Goal: Communication & Community: Answer question/provide support

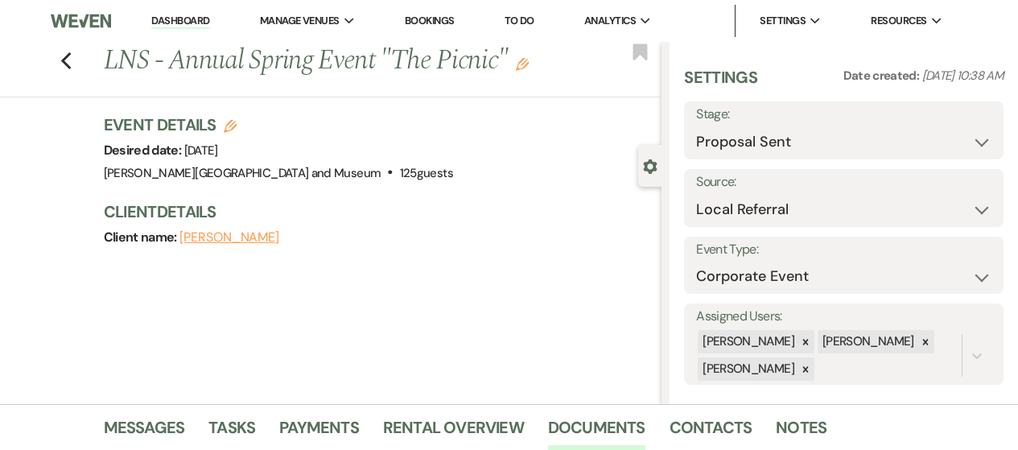
select select "6"
select select "20"
select select "9"
click at [196, 20] on link "Dashboard" at bounding box center [180, 21] width 58 height 15
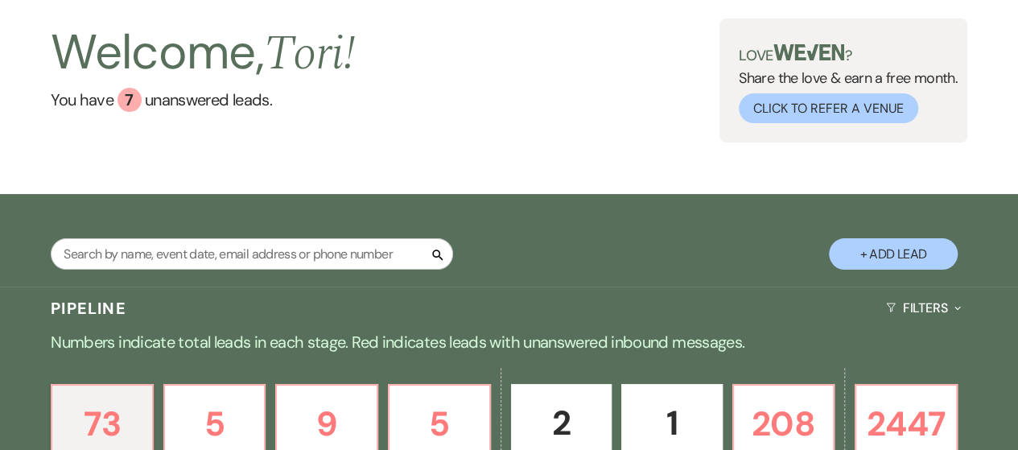
scroll to position [241, 0]
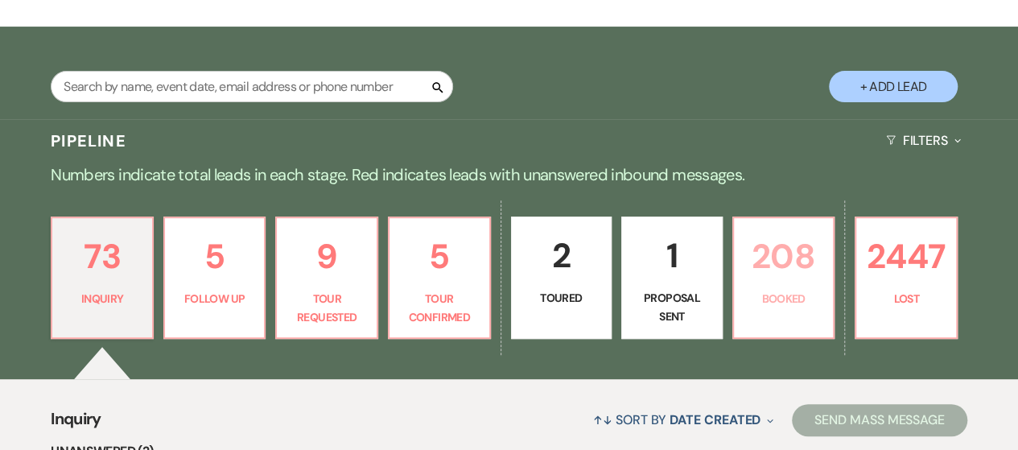
click at [798, 266] on p "208" at bounding box center [783, 256] width 80 height 54
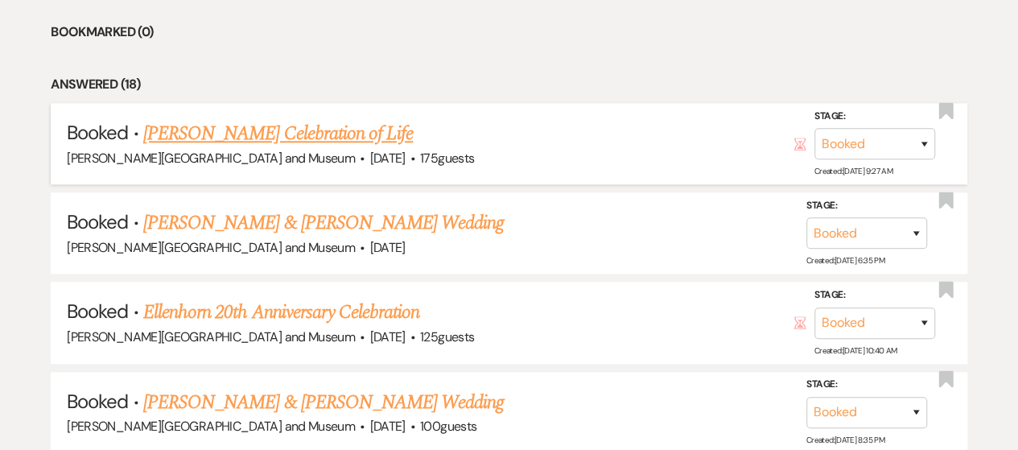
scroll to position [805, 0]
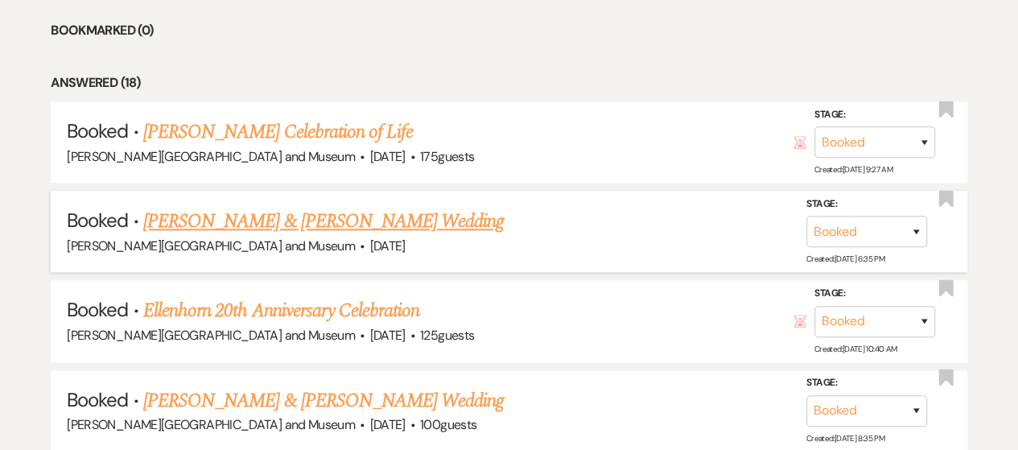
click at [274, 224] on link "[PERSON_NAME] & [PERSON_NAME] Wedding" at bounding box center [323, 221] width 360 height 29
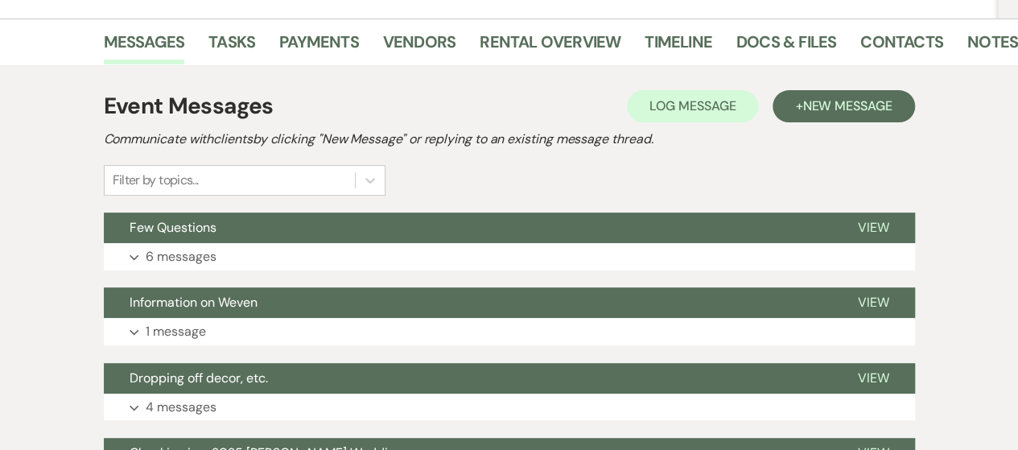
scroll to position [80, 0]
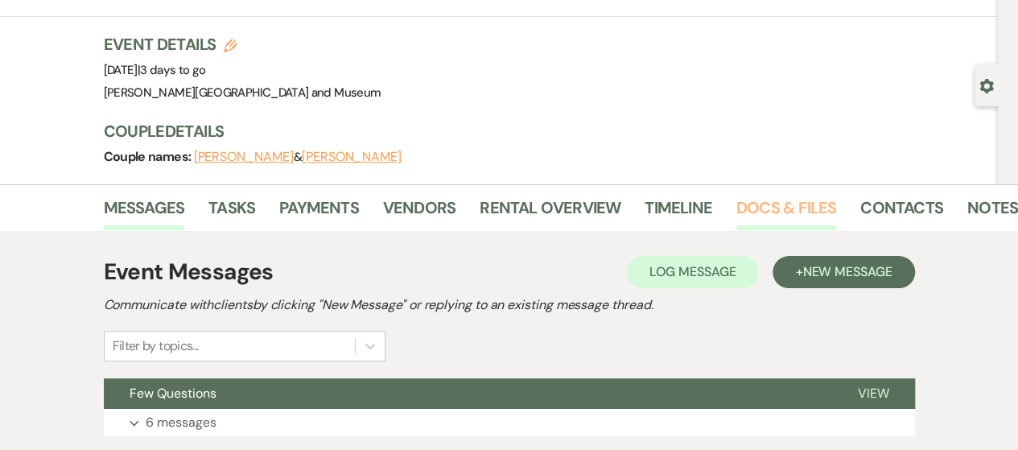
click at [751, 208] on link "Docs & Files" at bounding box center [786, 212] width 100 height 35
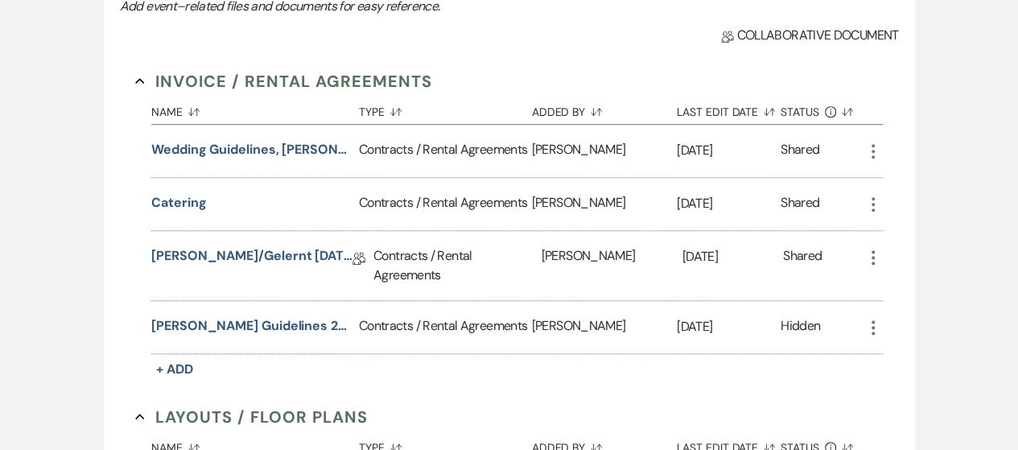
scroll to position [402, 0]
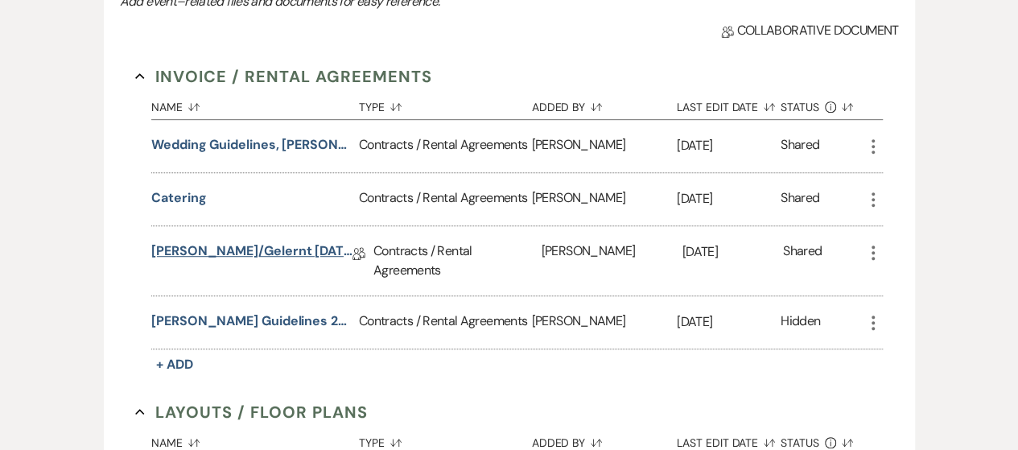
click at [257, 250] on link "[PERSON_NAME]/Gelernt [DATE] Agreement" at bounding box center [251, 253] width 201 height 25
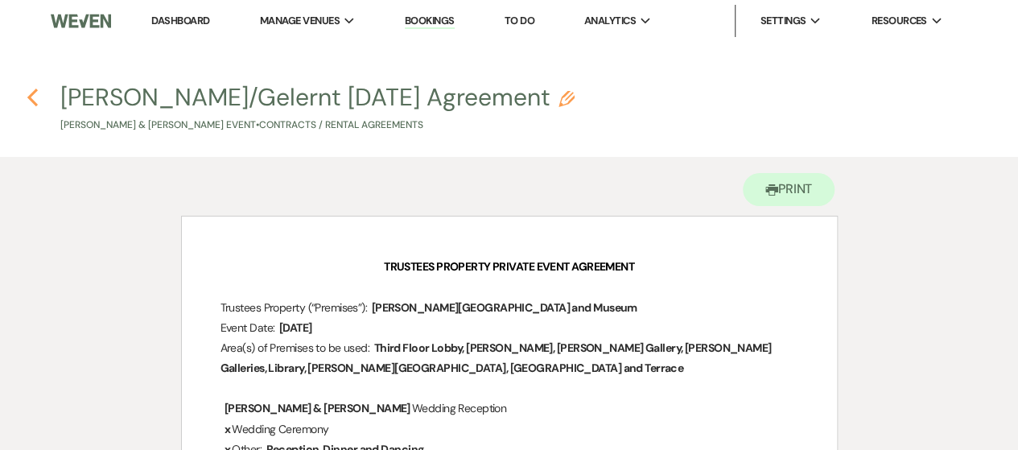
click at [29, 91] on icon "Previous" at bounding box center [33, 97] width 12 height 19
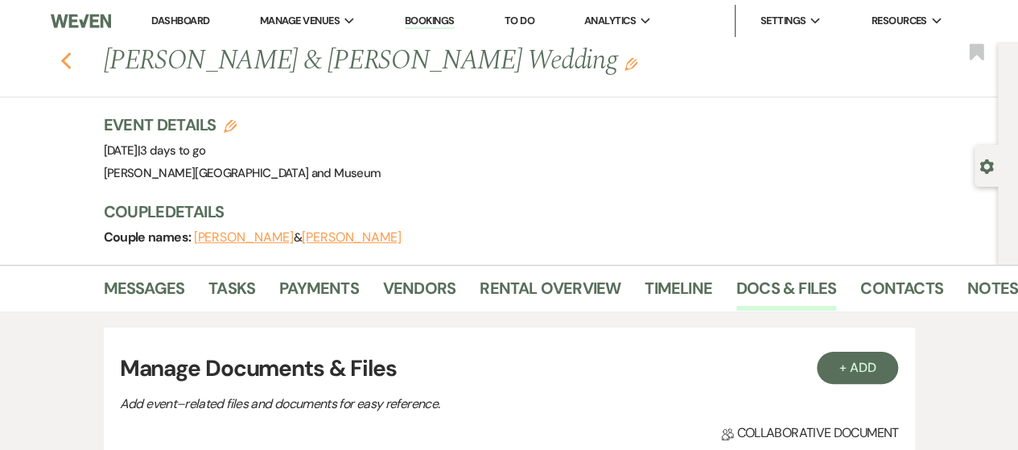
click at [69, 65] on icon "Previous" at bounding box center [66, 60] width 12 height 19
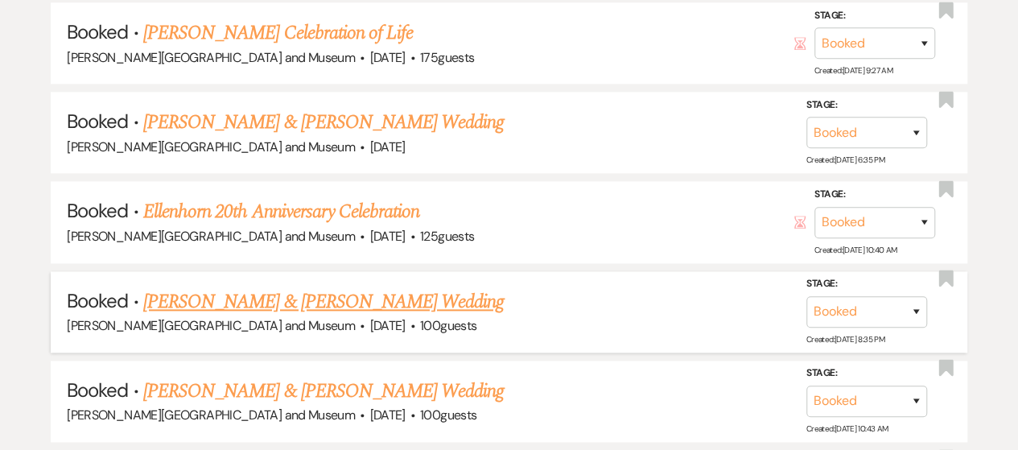
scroll to position [966, 0]
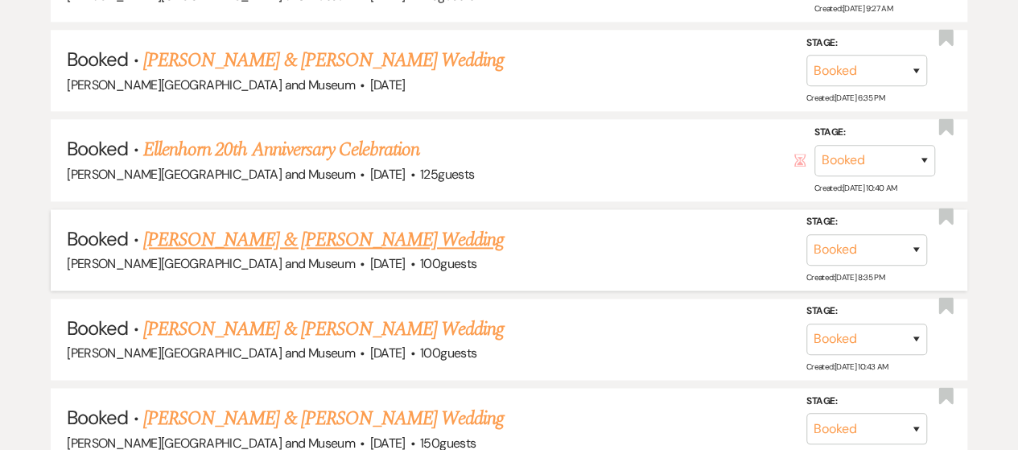
click at [312, 231] on link "[PERSON_NAME] & [PERSON_NAME] Wedding" at bounding box center [323, 239] width 360 height 29
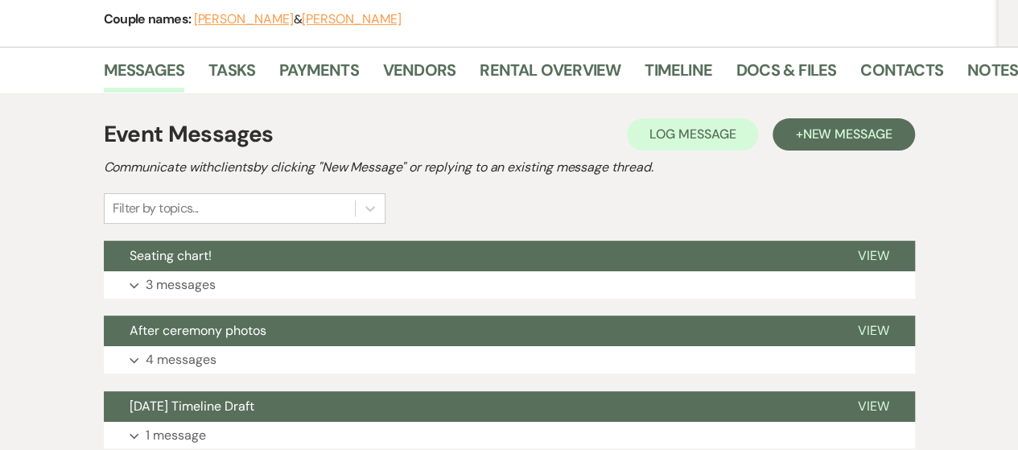
scroll to position [241, 0]
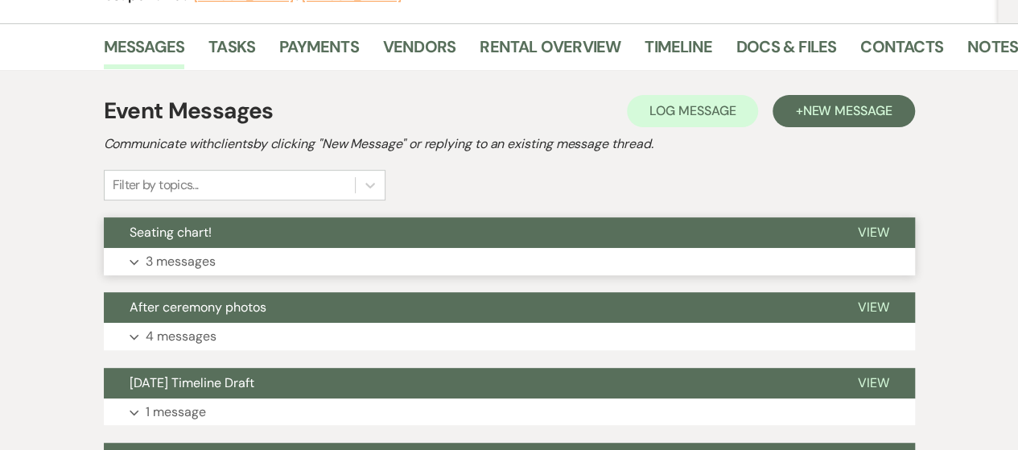
click at [195, 263] on p "3 messages" at bounding box center [181, 261] width 70 height 21
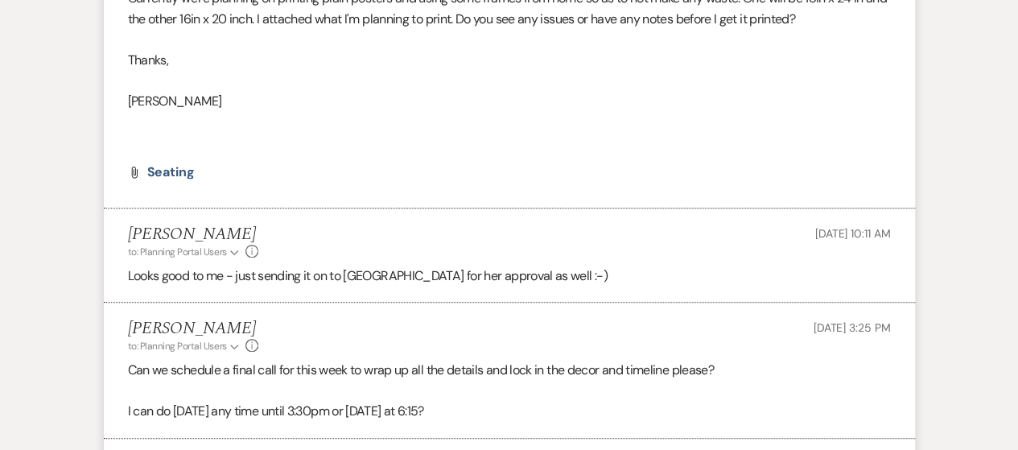
scroll to position [805, 0]
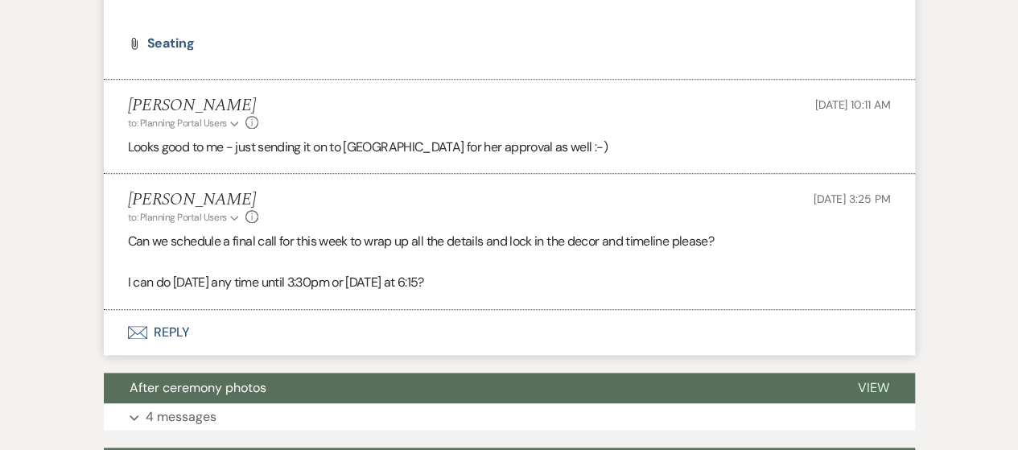
drag, startPoint x: 125, startPoint y: 238, endPoint x: 490, endPoint y: 296, distance: 369.9
click at [490, 296] on li "[PERSON_NAME] to: Planning Portal Users Expand Info [DATE] 3:25 PM Can we sched…" at bounding box center [509, 242] width 811 height 136
copy div "Can we schedule a final call for this week to wrap up all the details and lock …"
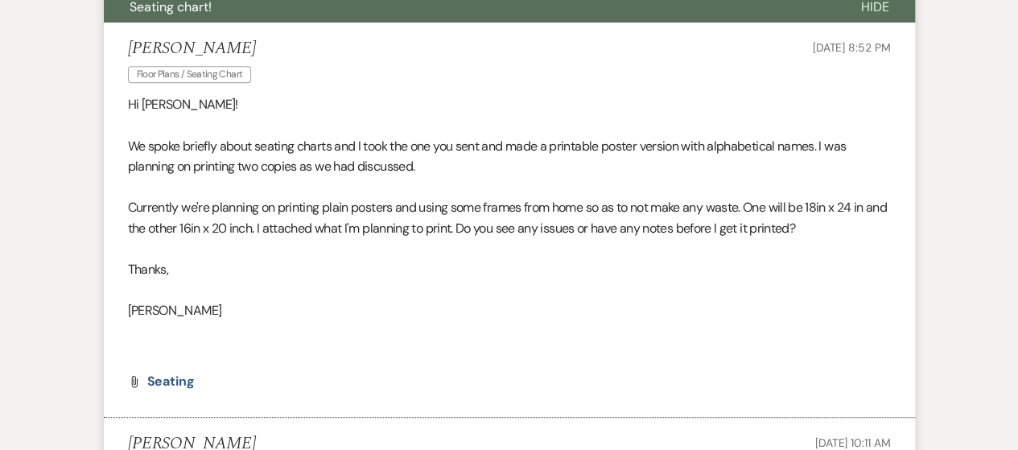
scroll to position [0, 0]
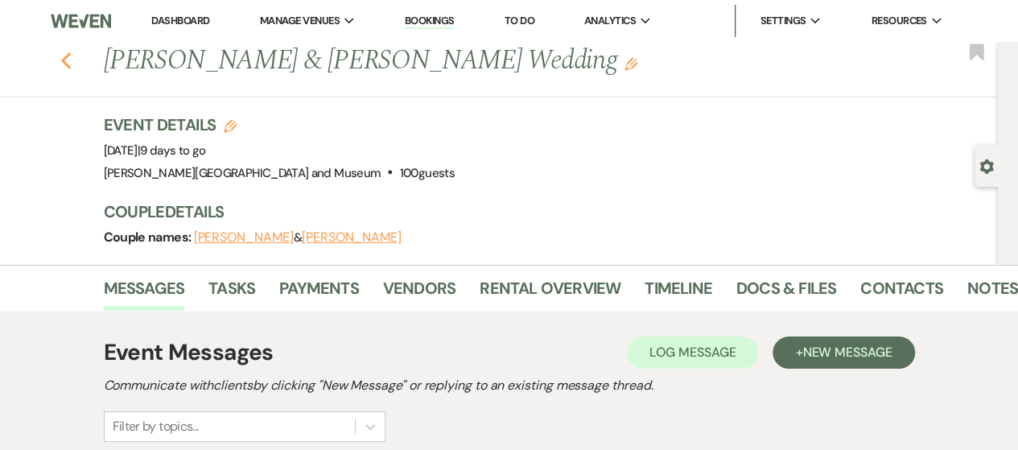
click at [71, 64] on use "button" at bounding box center [65, 61] width 10 height 18
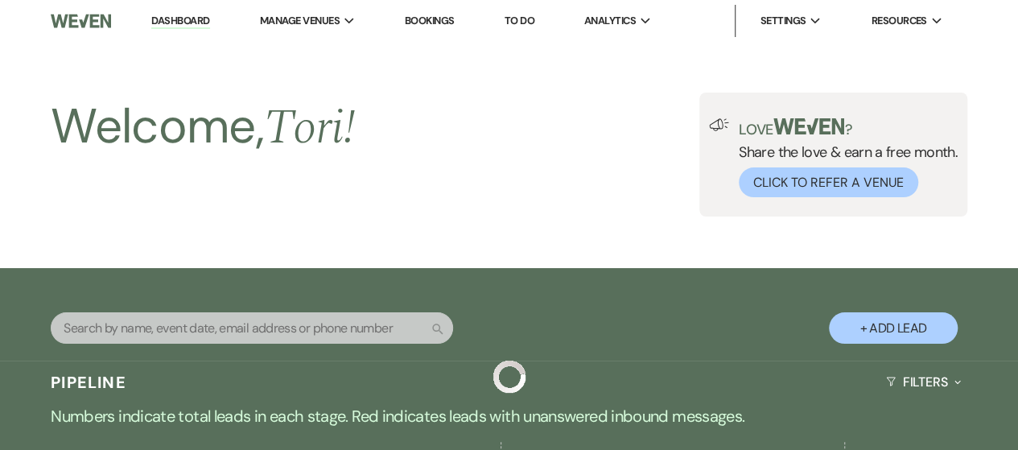
scroll to position [966, 0]
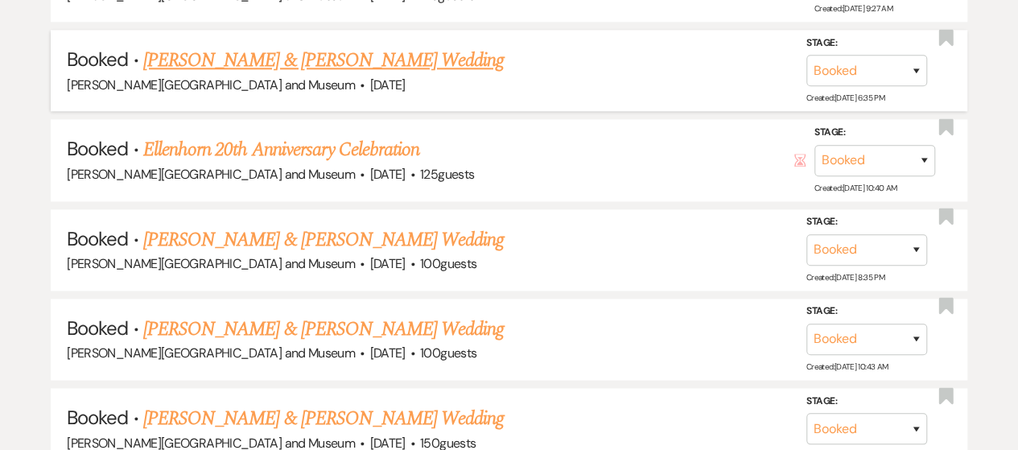
click at [211, 54] on link "[PERSON_NAME] & [PERSON_NAME] Wedding" at bounding box center [323, 60] width 360 height 29
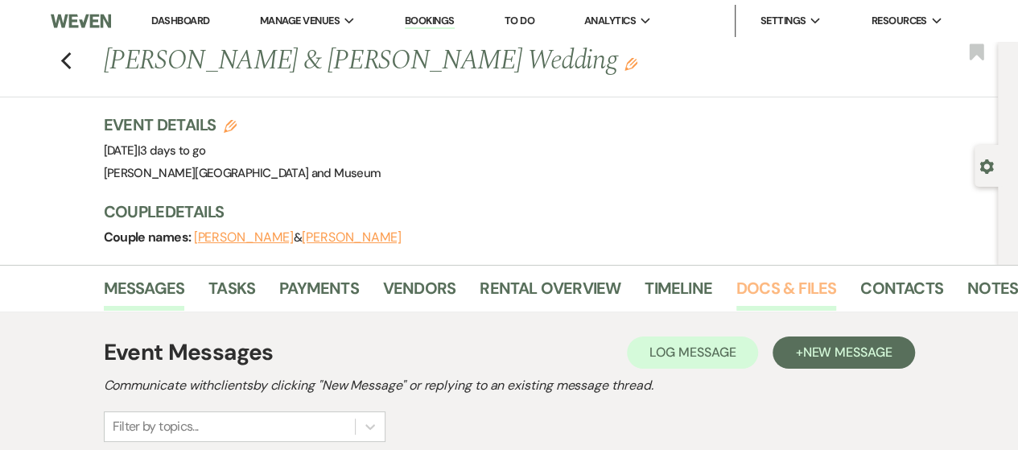
click at [761, 295] on link "Docs & Files" at bounding box center [786, 292] width 100 height 35
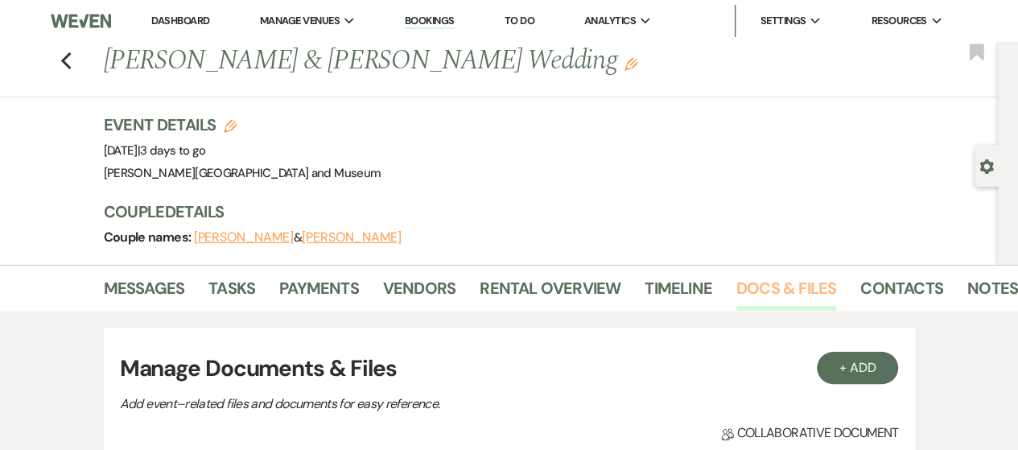
scroll to position [322, 0]
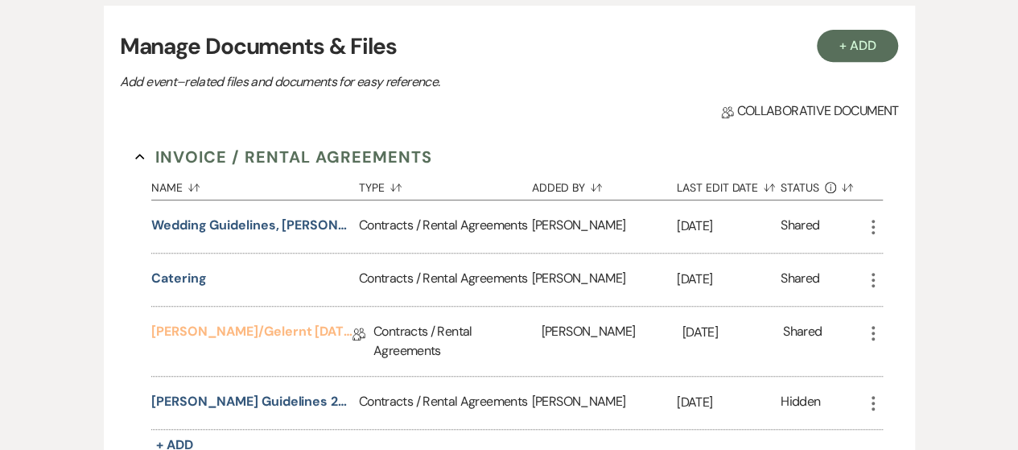
click at [304, 331] on link "[PERSON_NAME]/Gelernt [DATE] Agreement" at bounding box center [251, 334] width 201 height 25
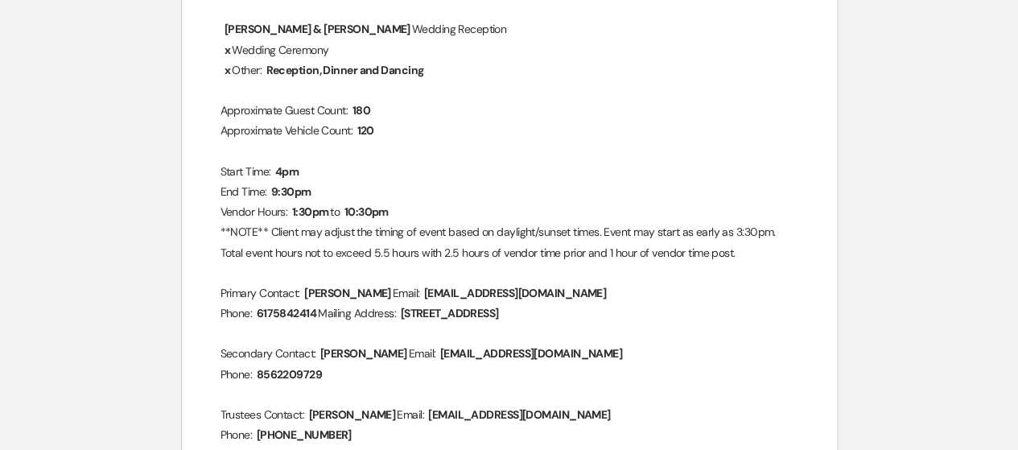
scroll to position [402, 0]
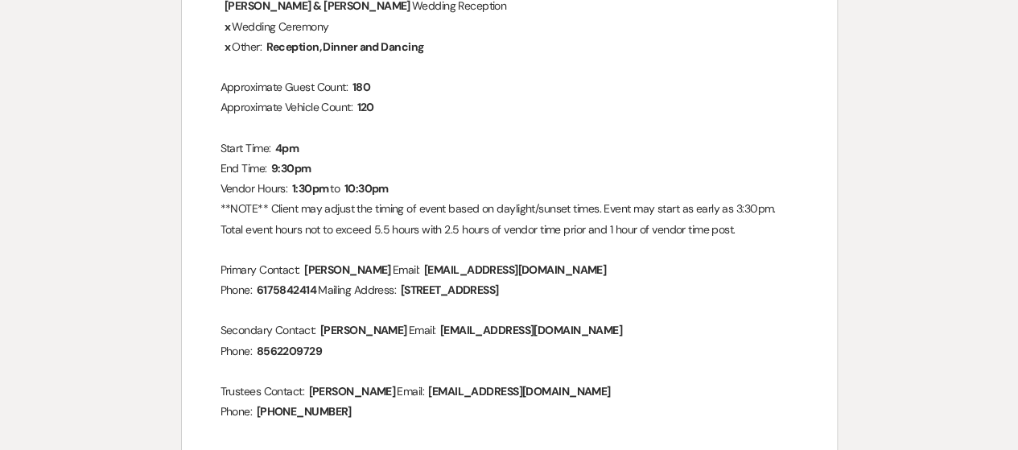
click at [688, 130] on p at bounding box center [509, 128] width 578 height 20
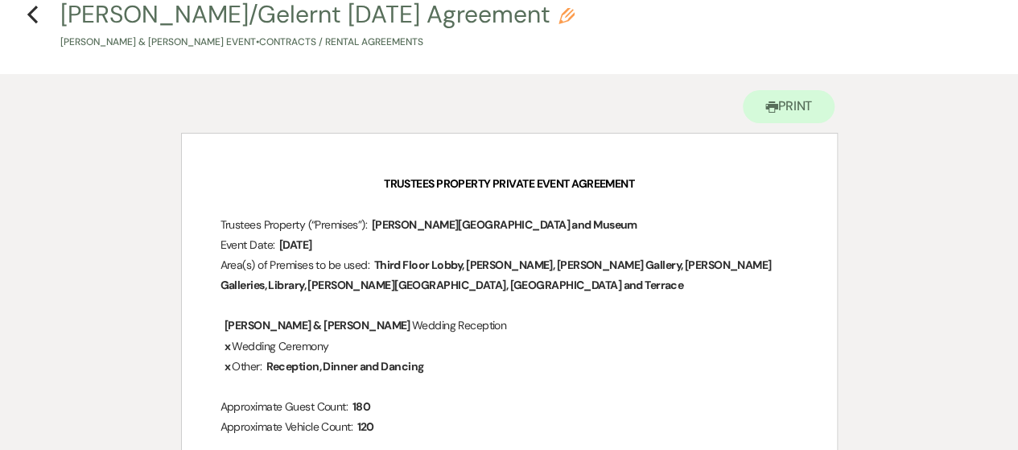
scroll to position [0, 0]
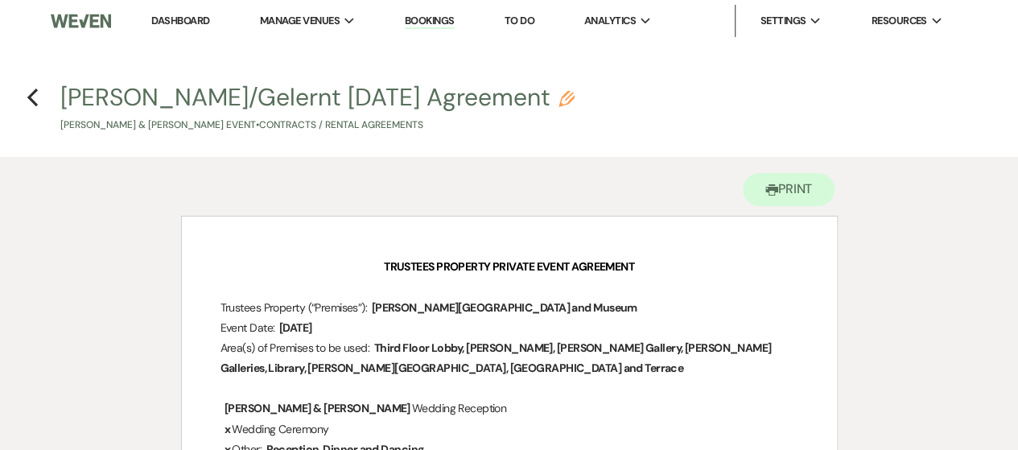
click at [159, 15] on link "Dashboard" at bounding box center [180, 21] width 58 height 14
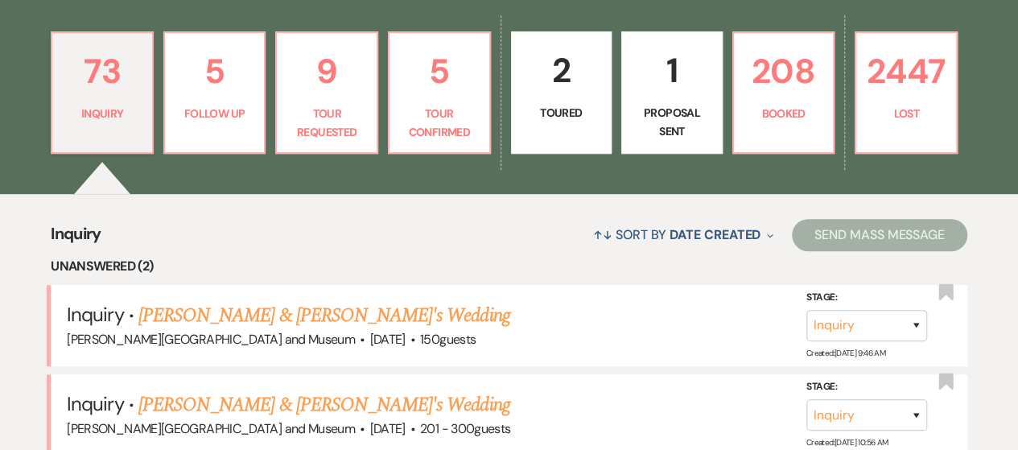
scroll to position [402, 0]
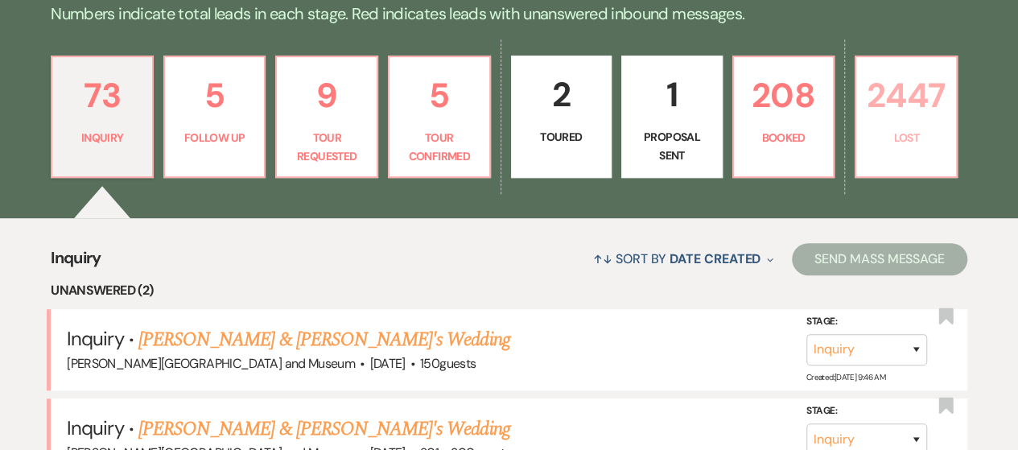
click at [912, 174] on link "2447 Lost" at bounding box center [905, 117] width 103 height 122
select select "8"
select select "5"
select select "8"
select select "10"
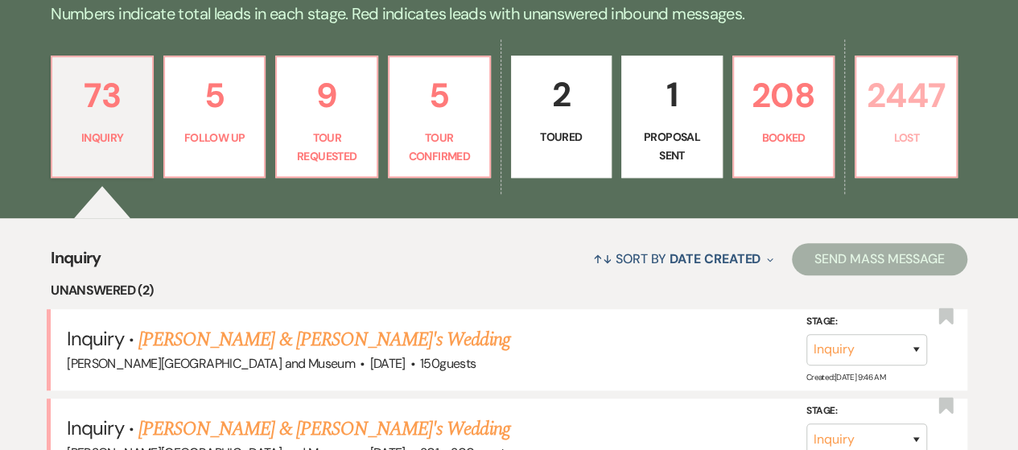
select select "8"
select select "10"
select select "8"
select select "10"
select select "8"
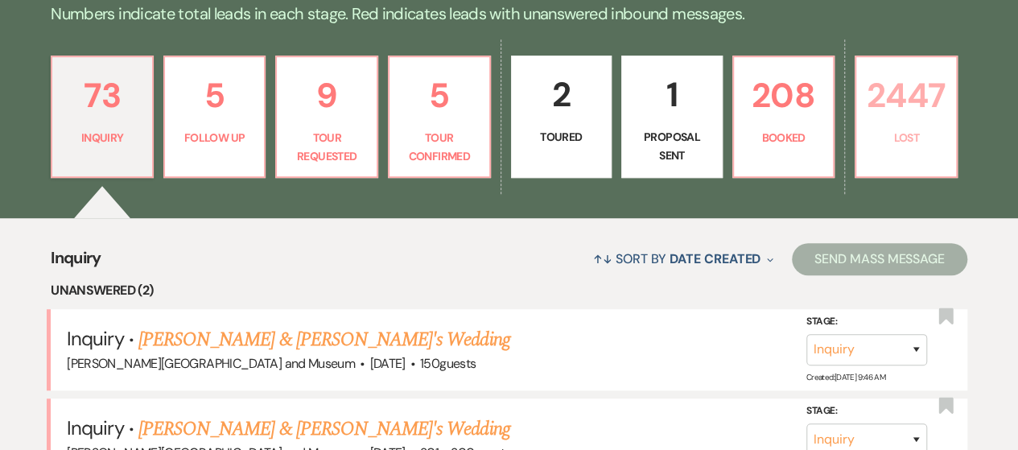
select select "10"
select select "8"
select select "10"
select select "8"
select select "10"
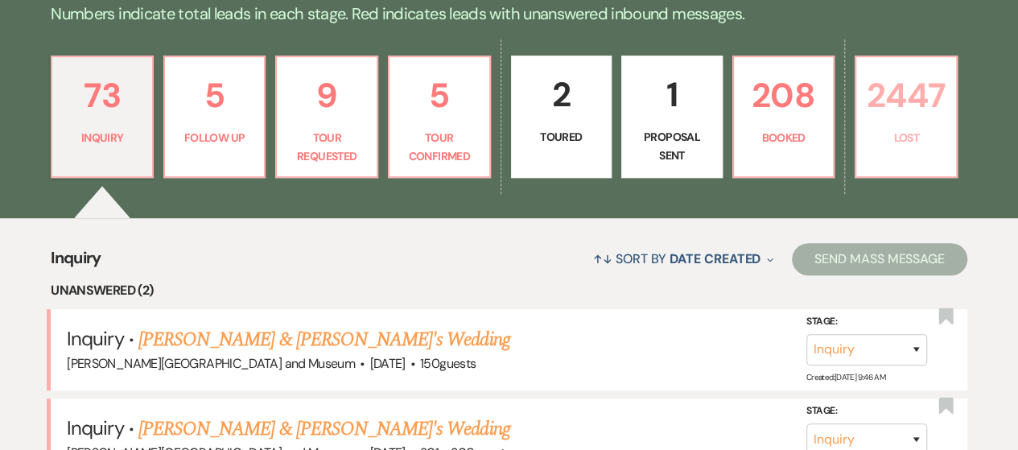
select select "8"
select select "10"
select select "8"
select select "7"
select select "8"
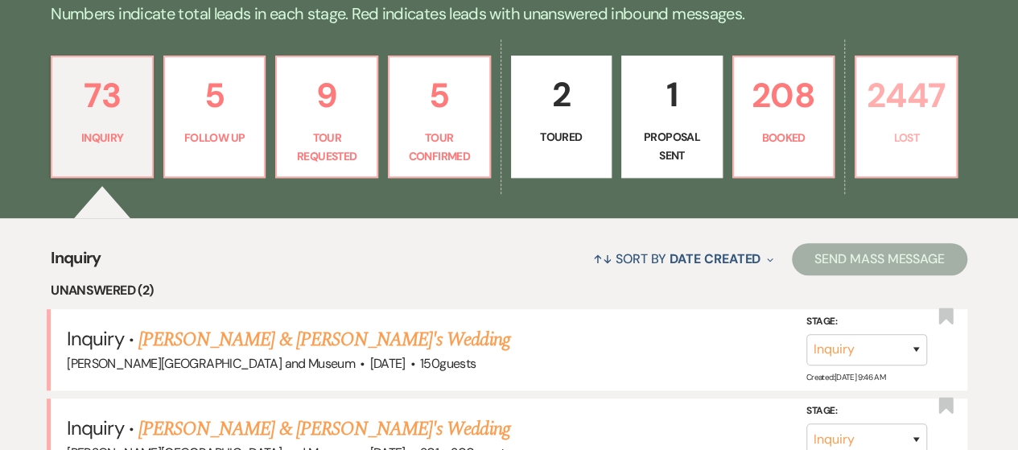
select select "5"
select select "8"
select select "6"
select select "8"
select select "5"
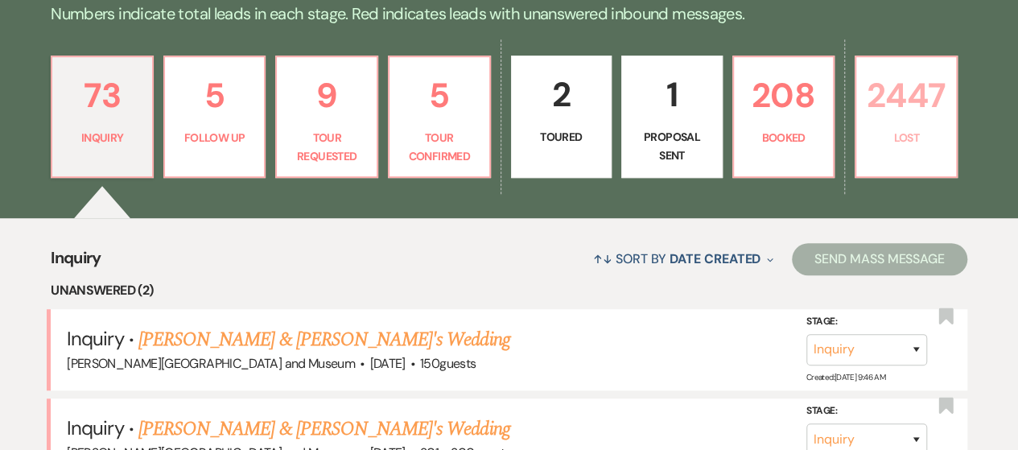
select select "8"
select select "10"
select select "8"
select select "5"
select select "8"
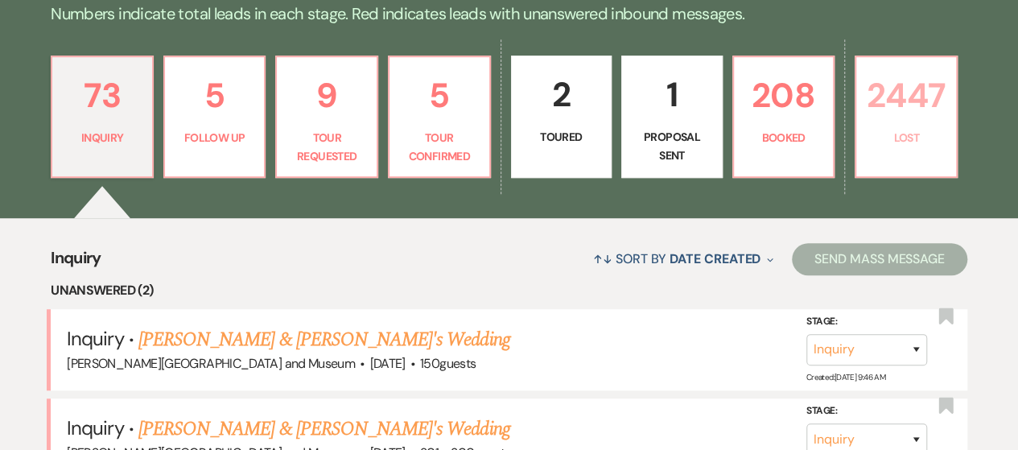
select select "6"
select select "8"
select select "10"
select select "8"
select select "10"
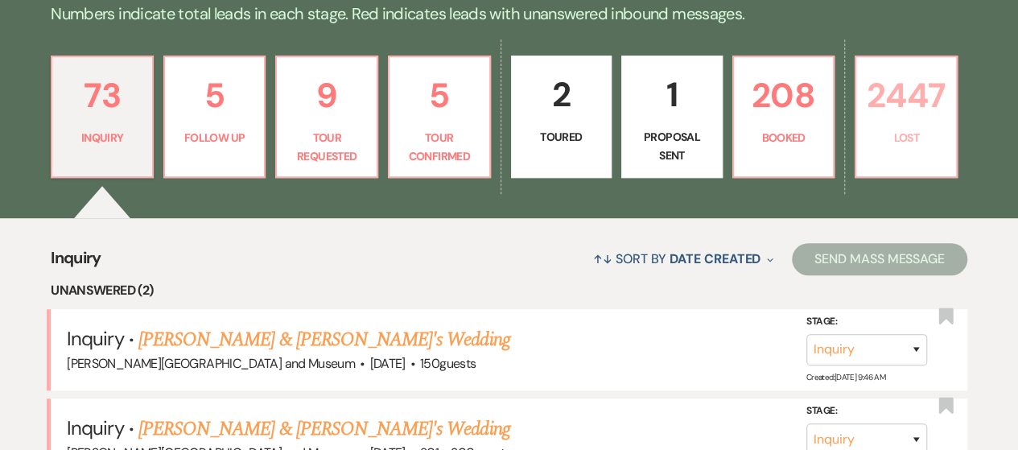
select select "8"
select select "5"
select select "8"
select select "5"
select select "8"
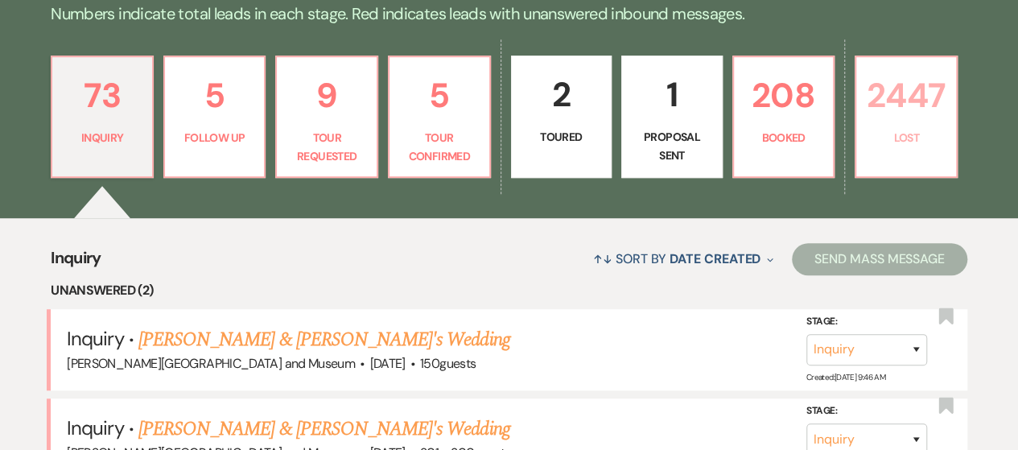
select select "10"
select select "8"
select select "10"
select select "8"
select select "5"
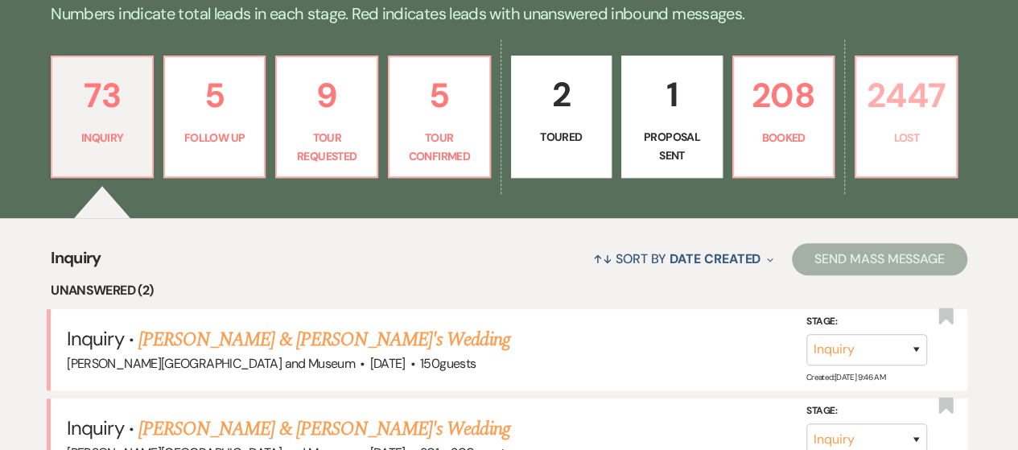
select select "8"
select select "10"
select select "8"
select select "7"
select select "8"
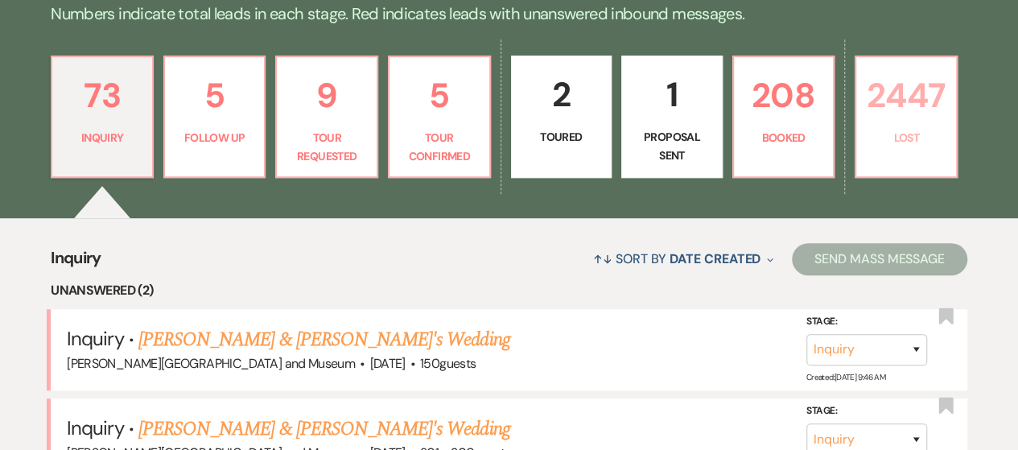
select select "5"
select select "8"
select select "10"
select select "8"
select select "5"
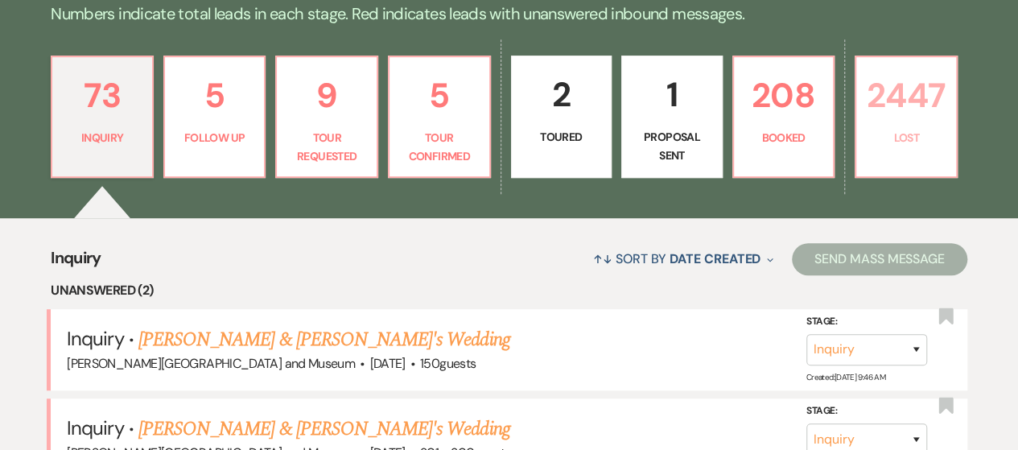
select select "8"
select select "5"
select select "8"
select select "10"
select select "8"
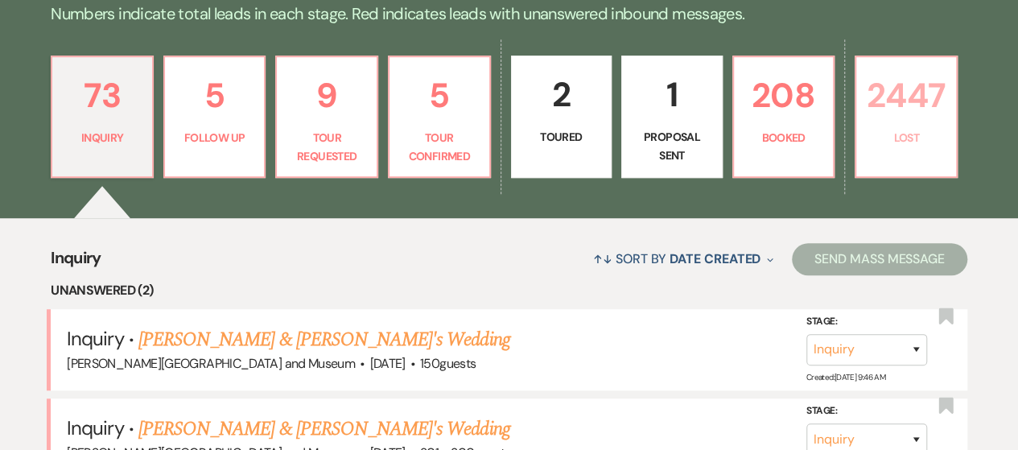
select select "5"
select select "8"
select select "10"
select select "8"
select select "10"
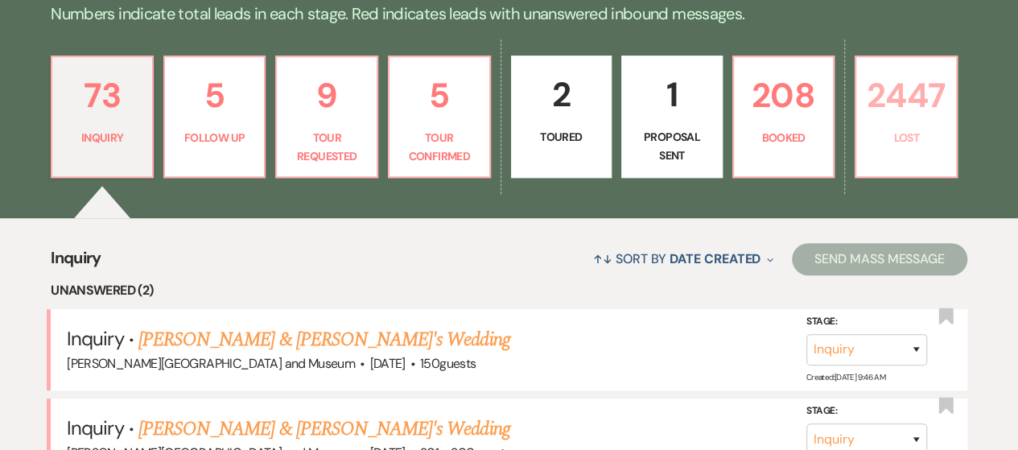
select select "8"
select select "5"
select select "8"
select select "5"
select select "8"
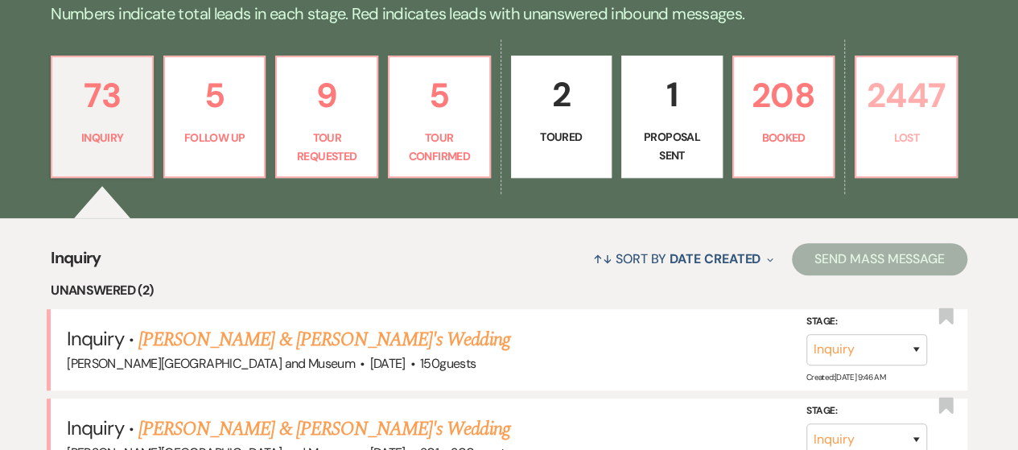
select select "5"
select select "8"
select select "10"
select select "8"
select select "5"
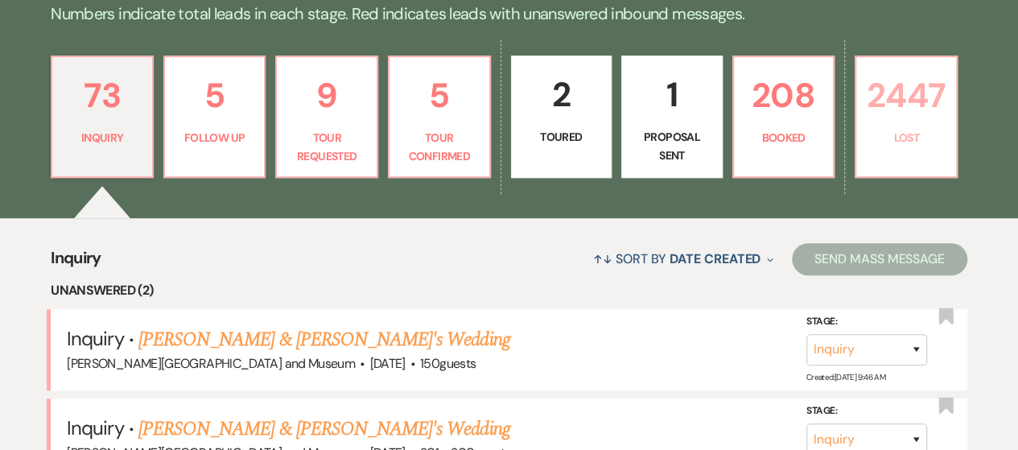
select select "8"
select select "5"
select select "8"
select select "10"
select select "8"
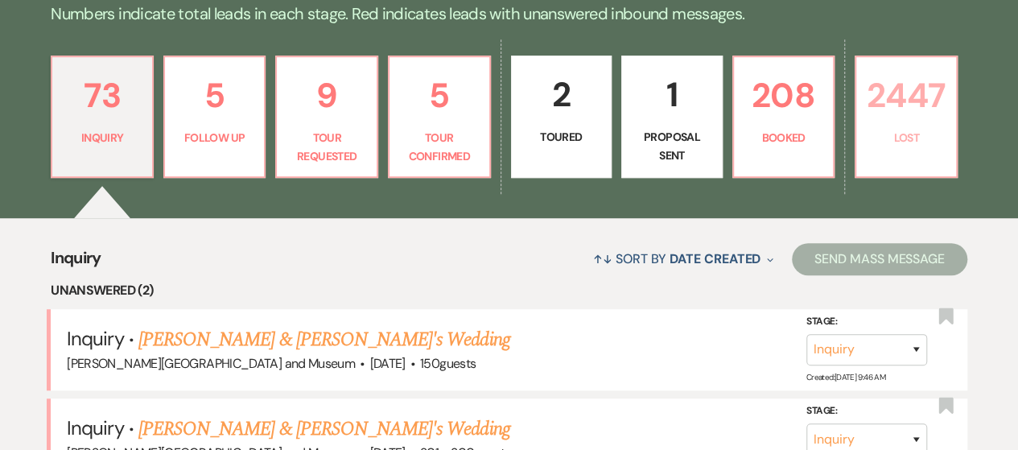
select select "6"
select select "8"
select select "5"
select select "8"
select select "5"
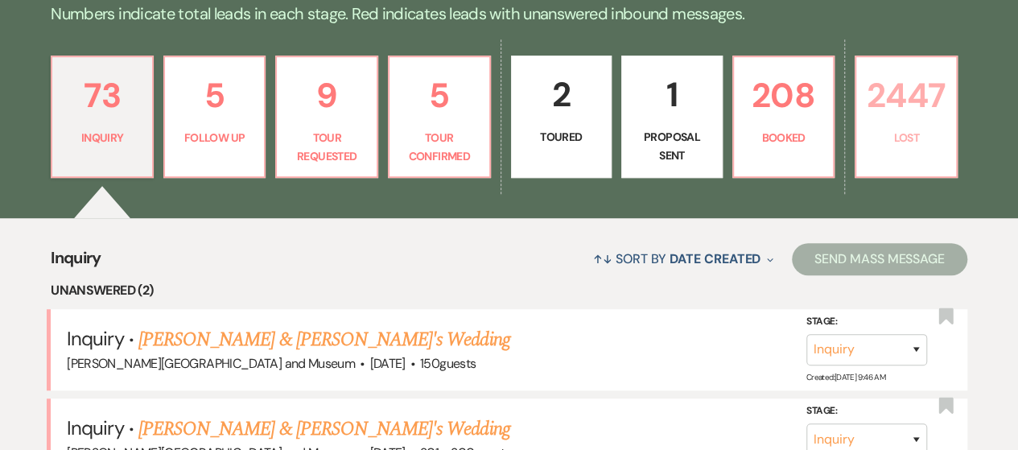
select select "8"
select select "10"
select select "8"
select select "10"
select select "8"
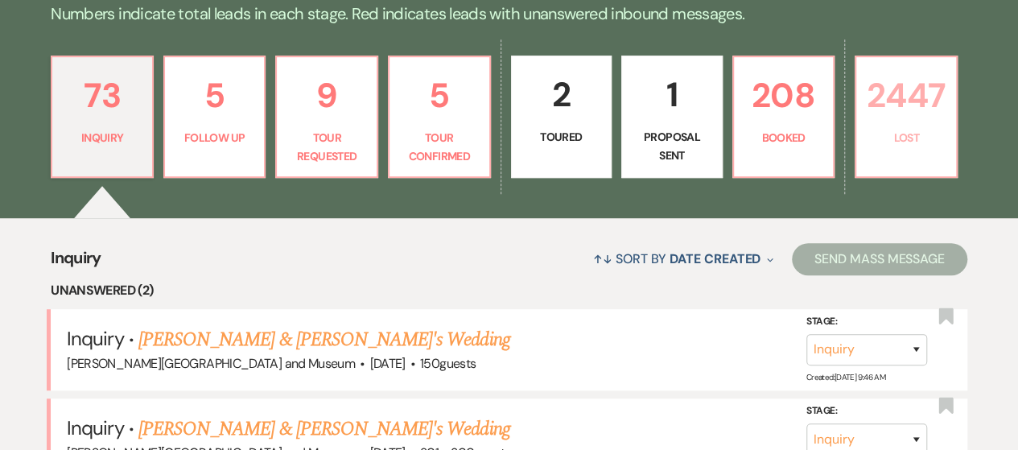
select select "6"
select select "8"
select select "5"
select select "8"
select select "5"
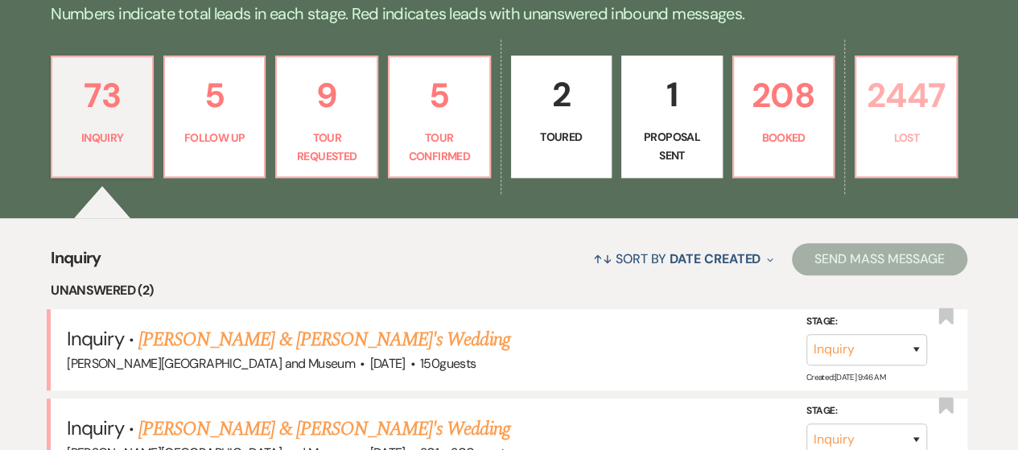
select select "8"
select select "5"
select select "8"
select select "10"
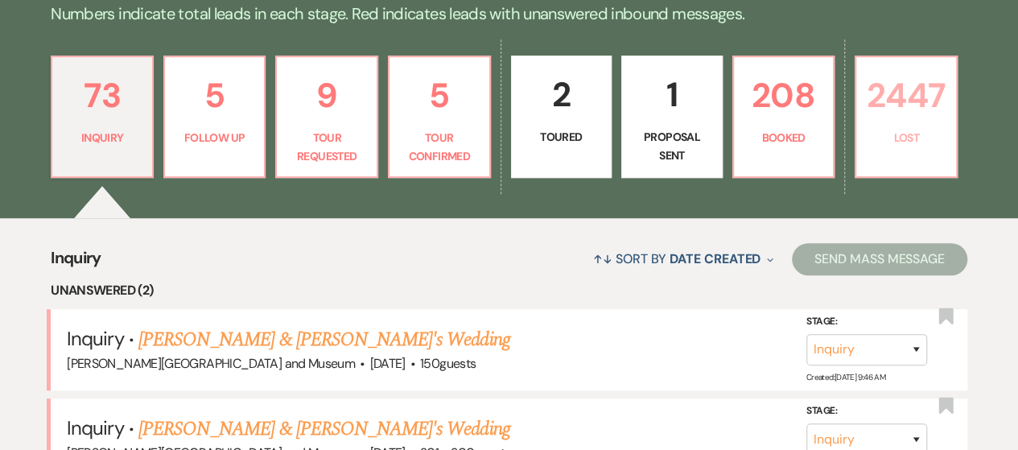
select select "8"
select select "10"
select select "8"
select select "5"
select select "8"
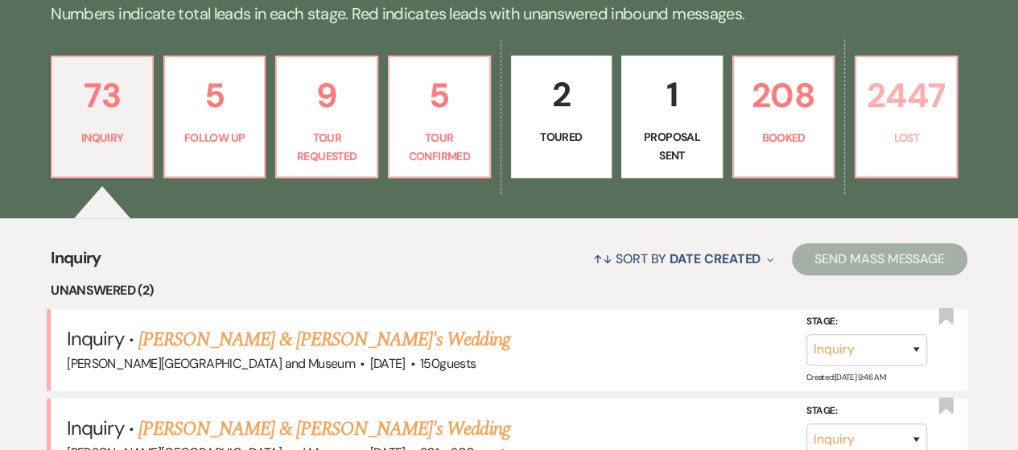
select select "10"
select select "8"
select select "10"
select select "8"
select select "5"
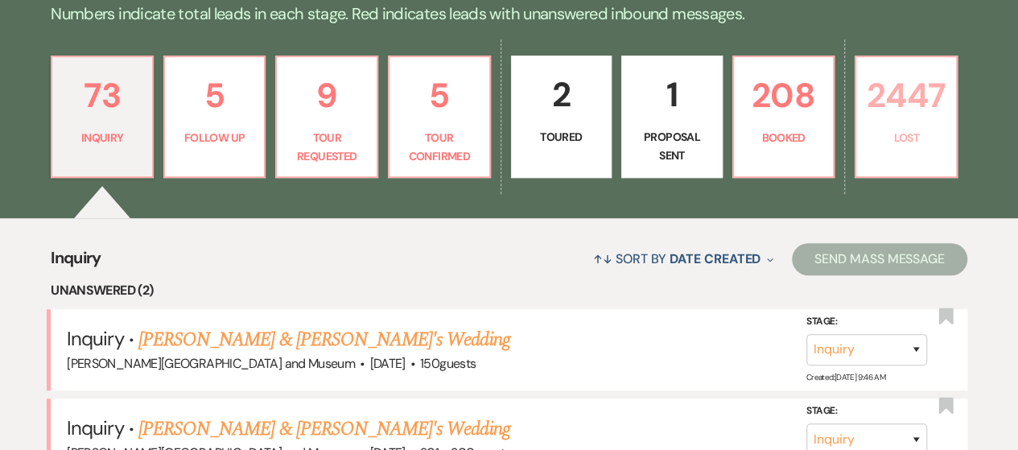
select select "8"
select select "5"
select select "8"
select select "10"
select select "8"
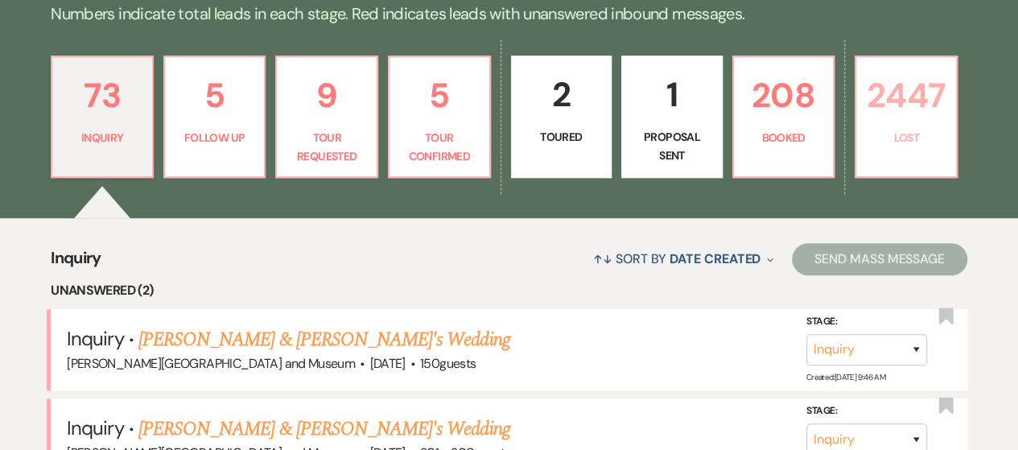
select select "5"
select select "8"
select select "10"
select select "8"
select select "5"
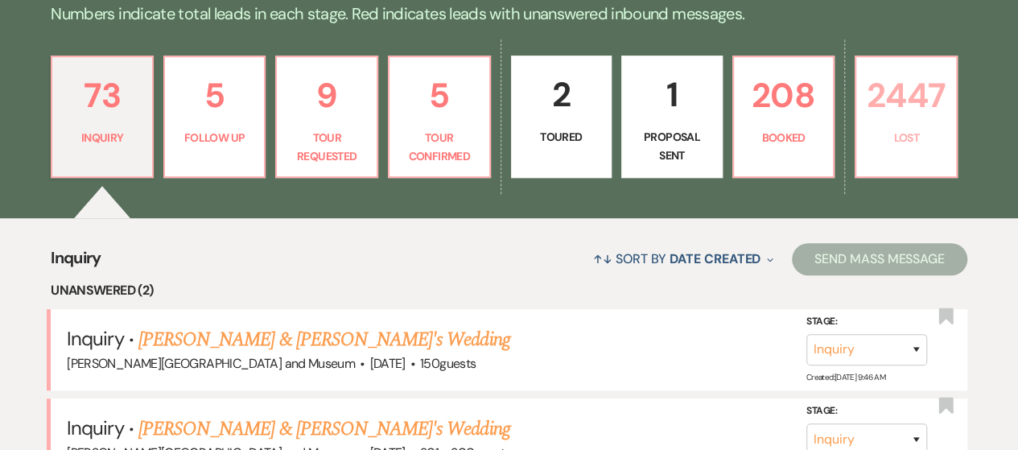
select select "8"
select select "5"
select select "8"
select select "5"
select select "8"
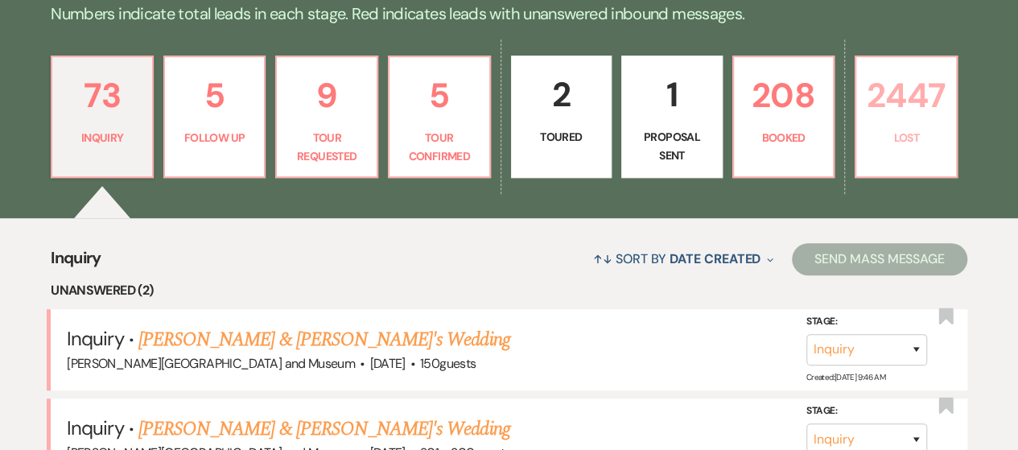
select select "5"
select select "8"
select select "5"
select select "8"
select select "5"
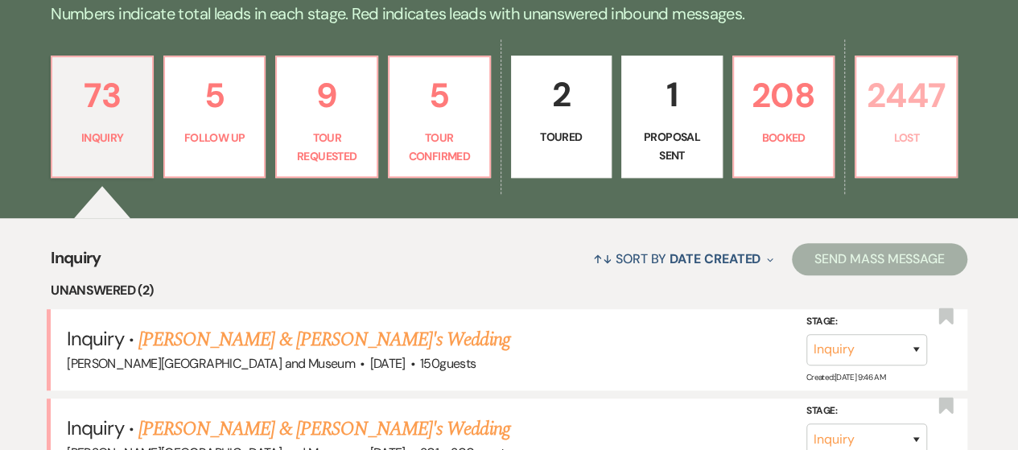
select select "8"
select select "5"
select select "8"
select select "5"
select select "8"
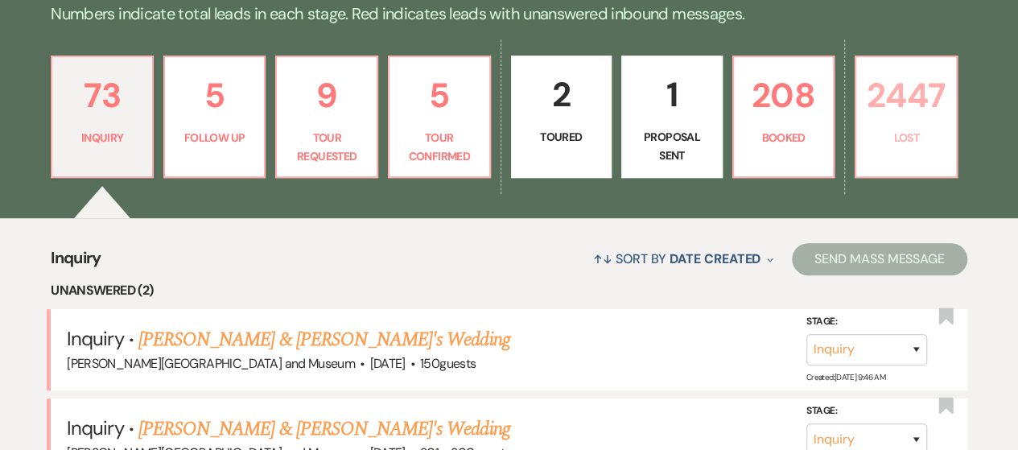
select select "5"
select select "8"
select select "10"
select select "8"
select select "5"
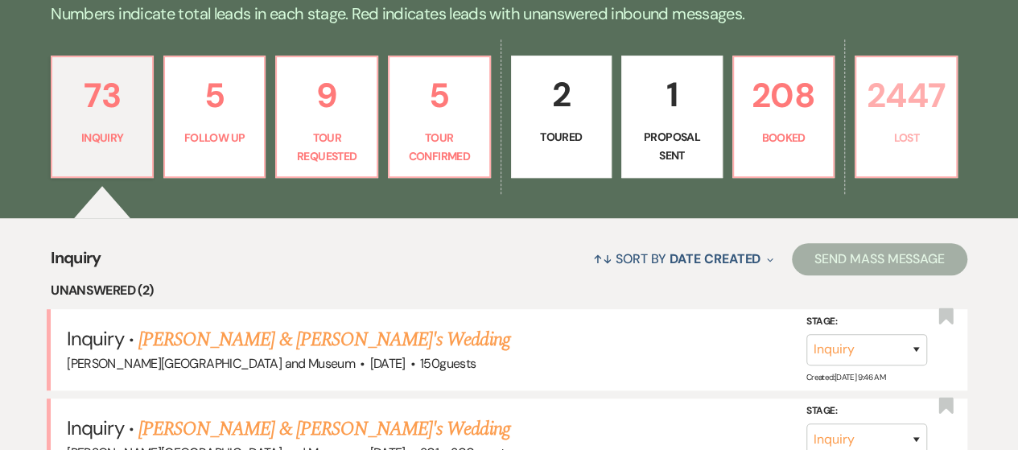
select select "8"
select select "5"
select select "8"
select select "5"
select select "8"
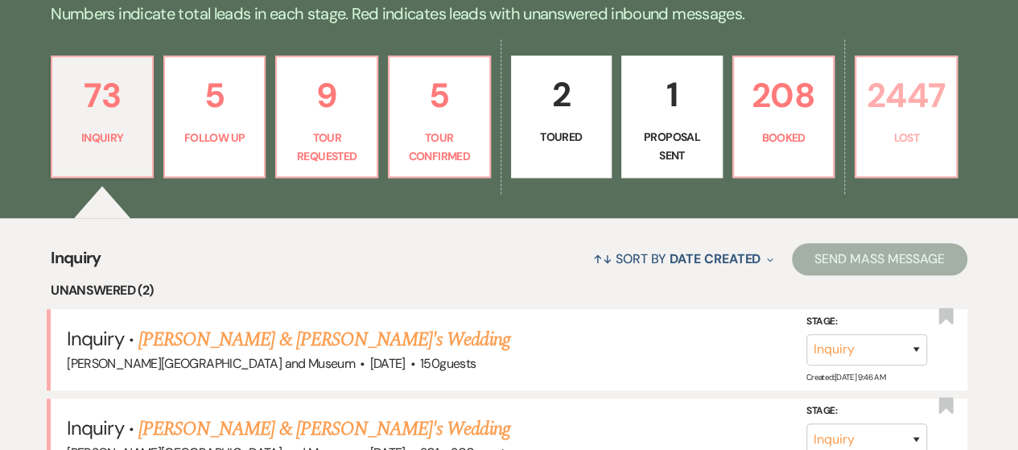
select select "5"
select select "8"
select select "10"
select select "8"
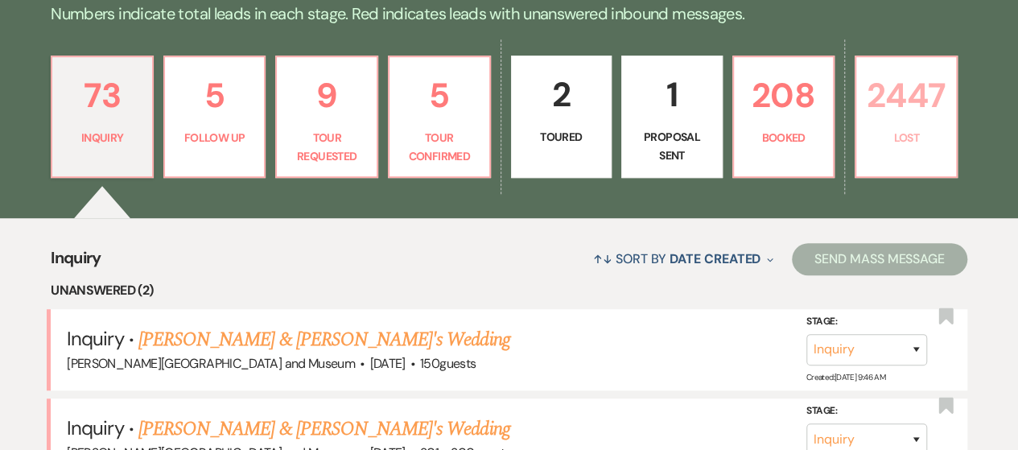
select select "10"
select select "8"
select select "5"
select select "8"
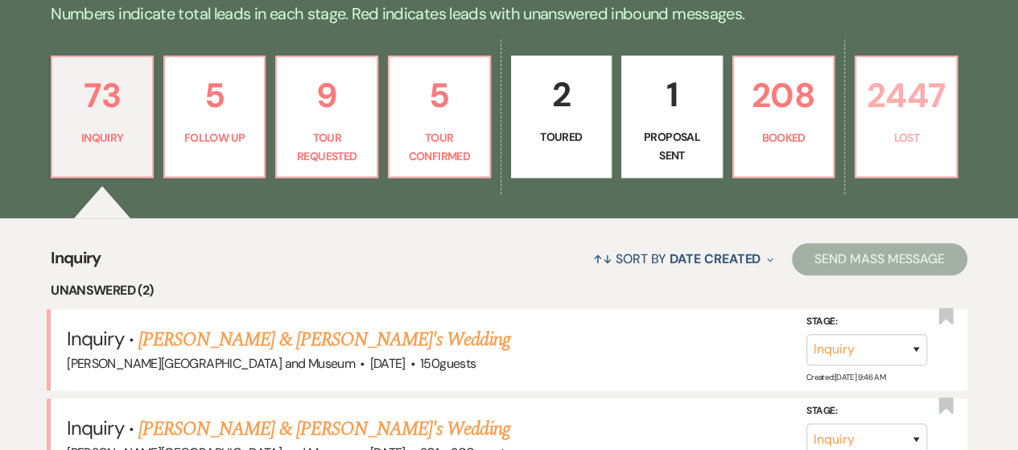
select select "5"
select select "8"
select select "7"
select select "8"
select select "6"
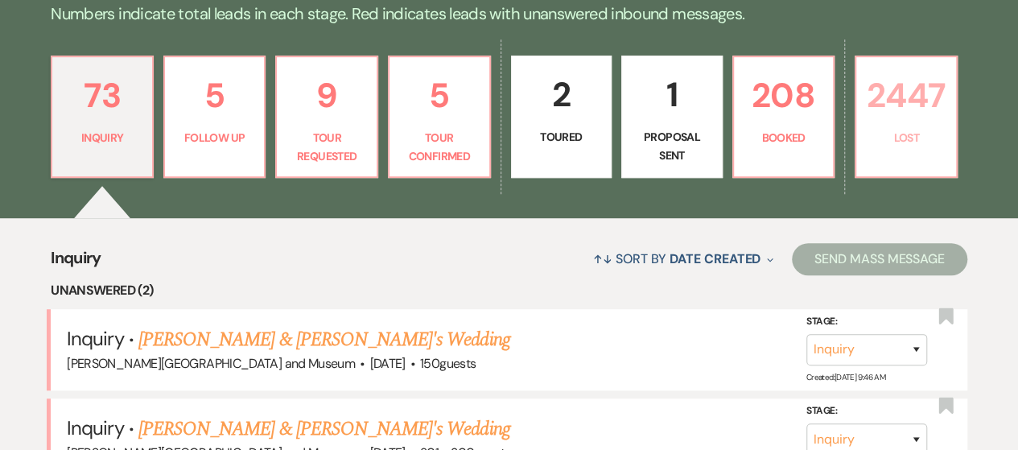
select select "8"
select select "10"
select select "8"
select select "10"
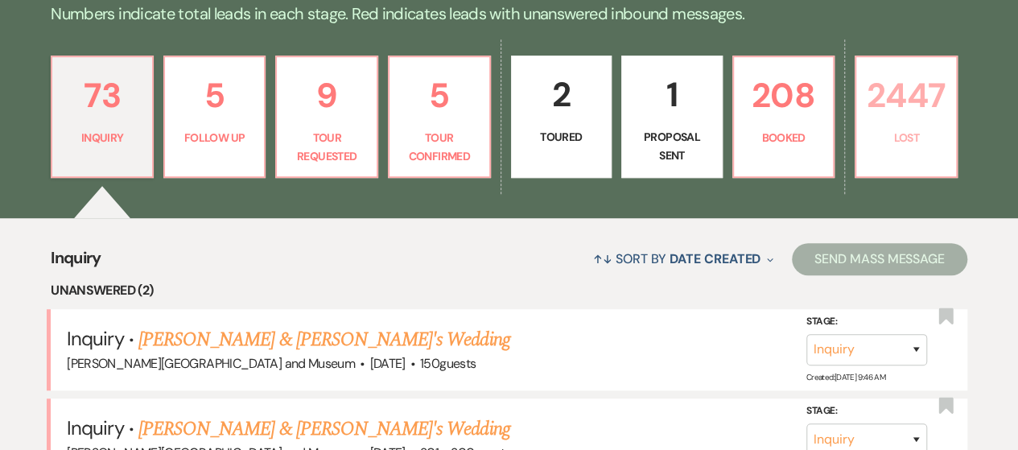
select select "8"
select select "5"
select select "8"
select select "5"
select select "8"
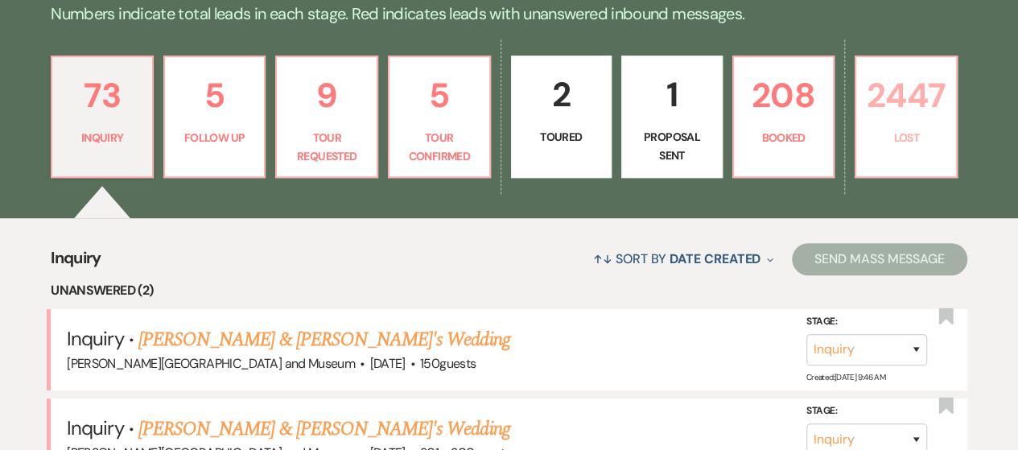
select select "6"
select select "8"
select select "10"
select select "8"
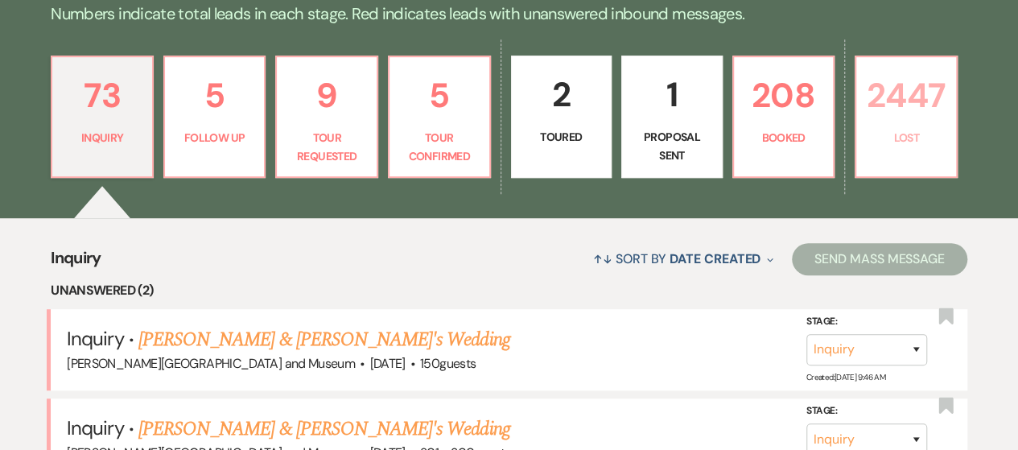
select select "5"
select select "8"
select select "5"
select select "8"
select select "5"
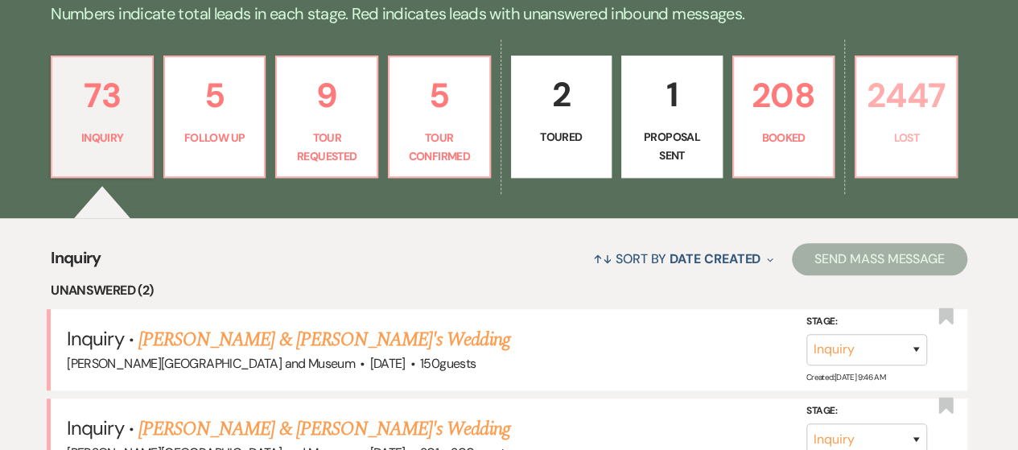
select select "8"
select select "10"
select select "8"
select select "5"
select select "8"
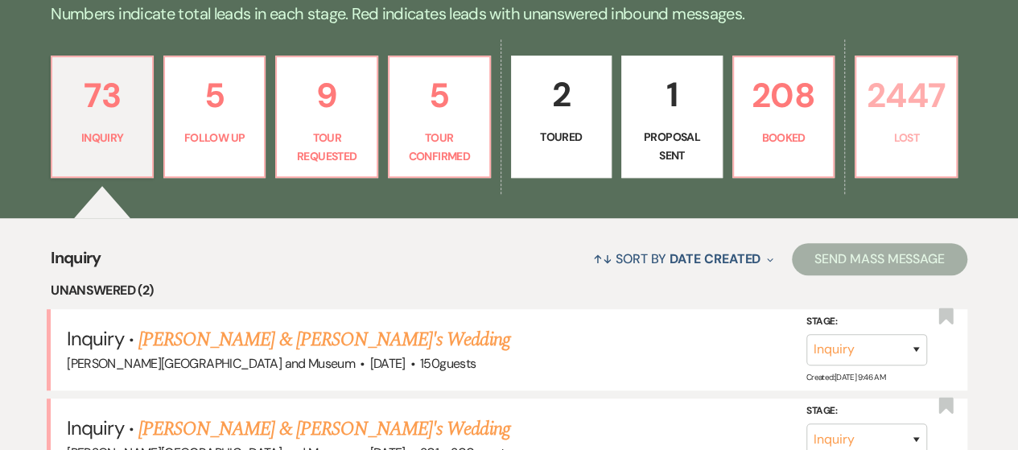
select select "8"
select select "5"
select select "8"
select select "5"
select select "8"
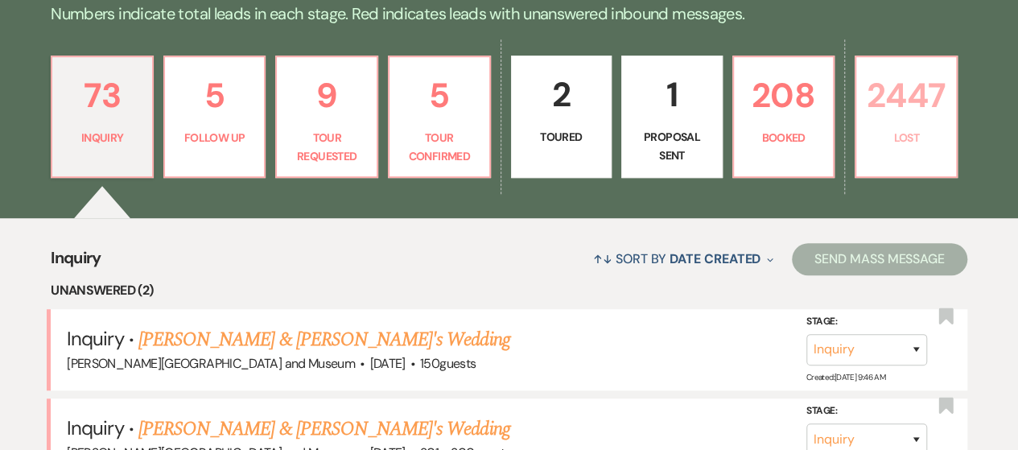
select select "7"
select select "8"
select select "5"
select select "8"
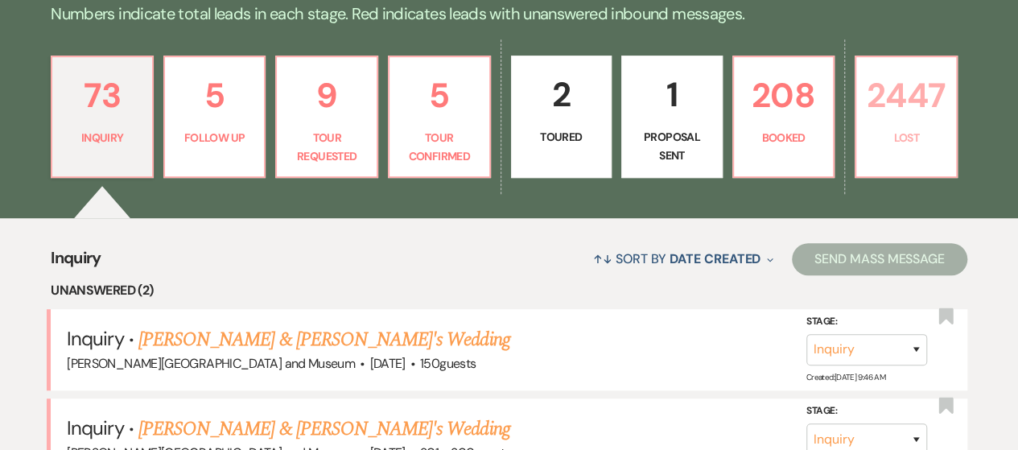
select select "5"
select select "8"
select select "6"
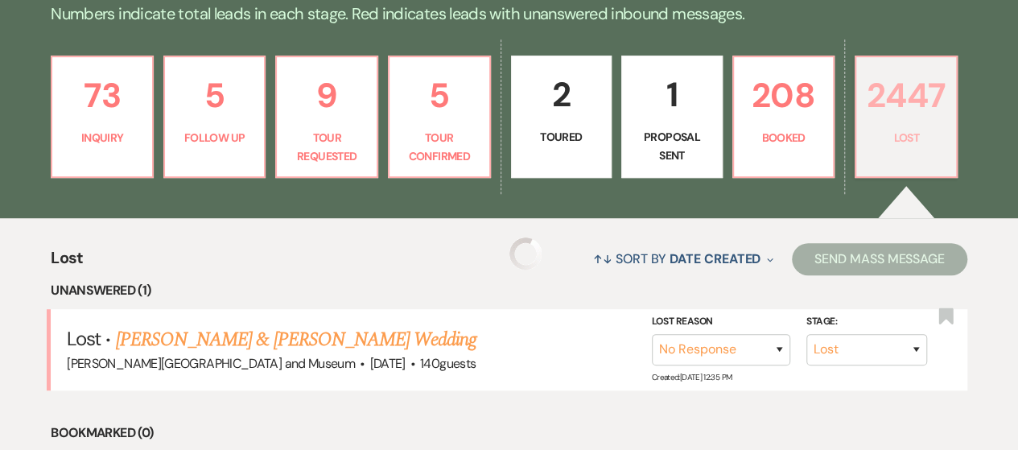
click at [871, 162] on link "2447 Lost" at bounding box center [905, 117] width 103 height 122
click at [770, 160] on link "208 Booked" at bounding box center [783, 117] width 103 height 122
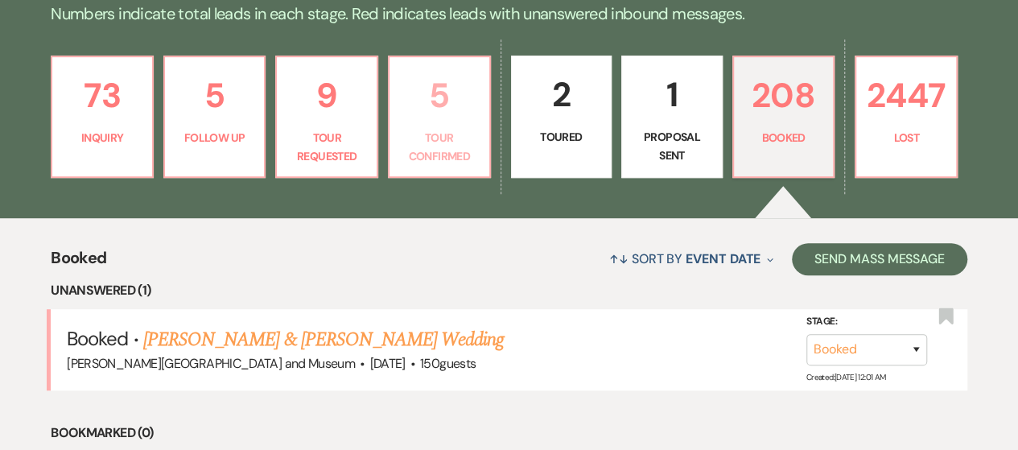
click at [441, 159] on p "Tour Confirmed" at bounding box center [439, 147] width 80 height 36
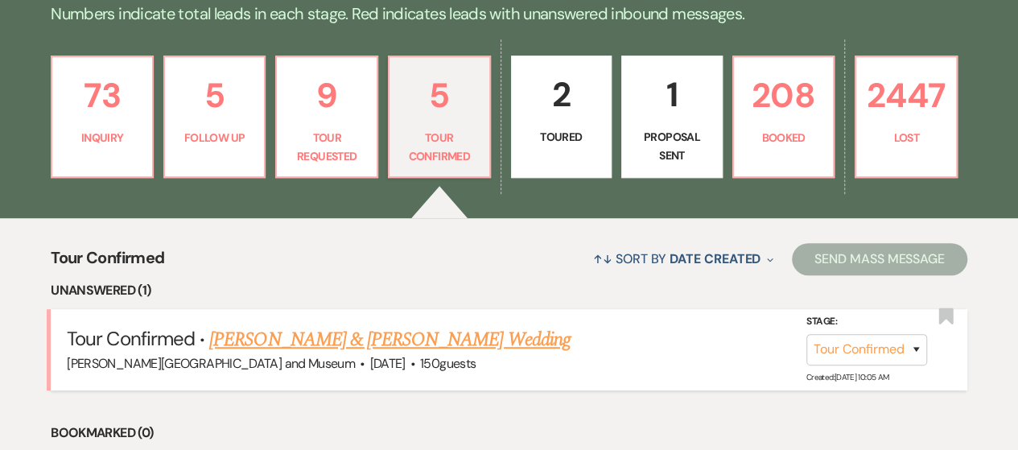
click at [385, 343] on link "[PERSON_NAME] & [PERSON_NAME] Wedding" at bounding box center [389, 339] width 360 height 29
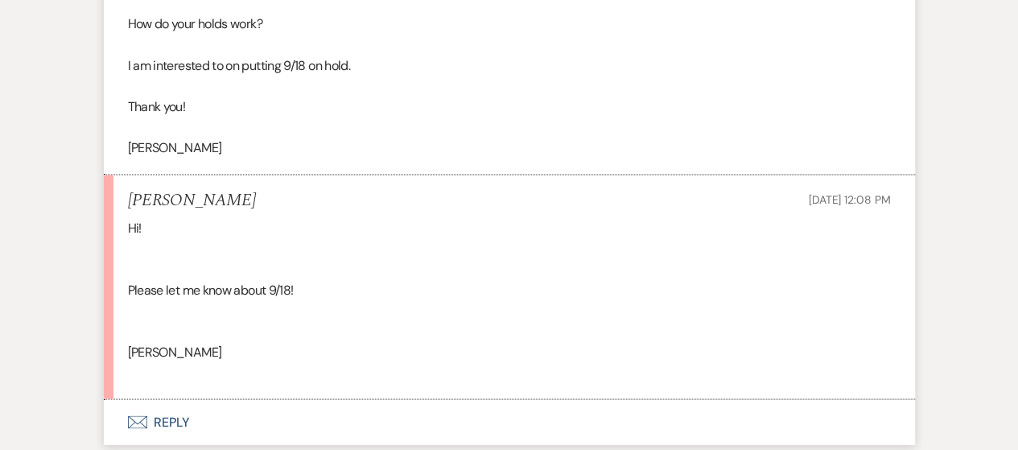
scroll to position [1303, 0]
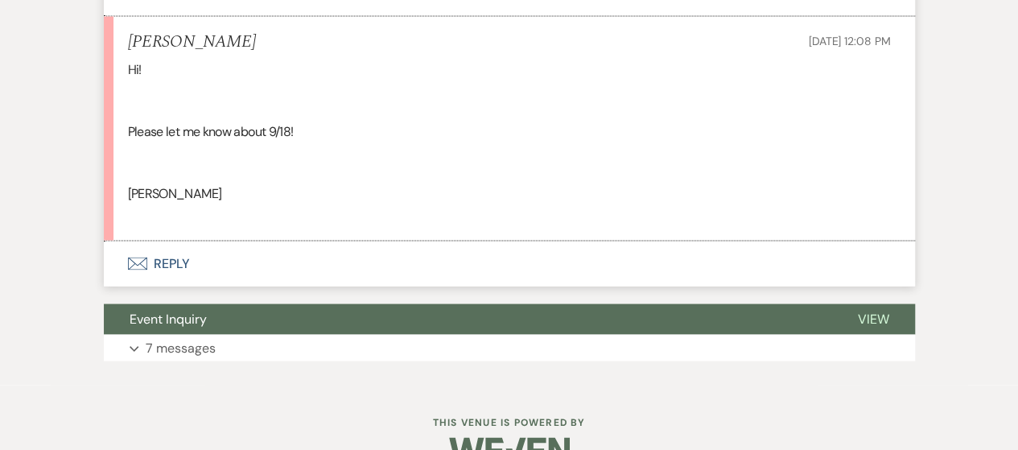
click at [174, 281] on button "Envelope Reply" at bounding box center [509, 263] width 811 height 45
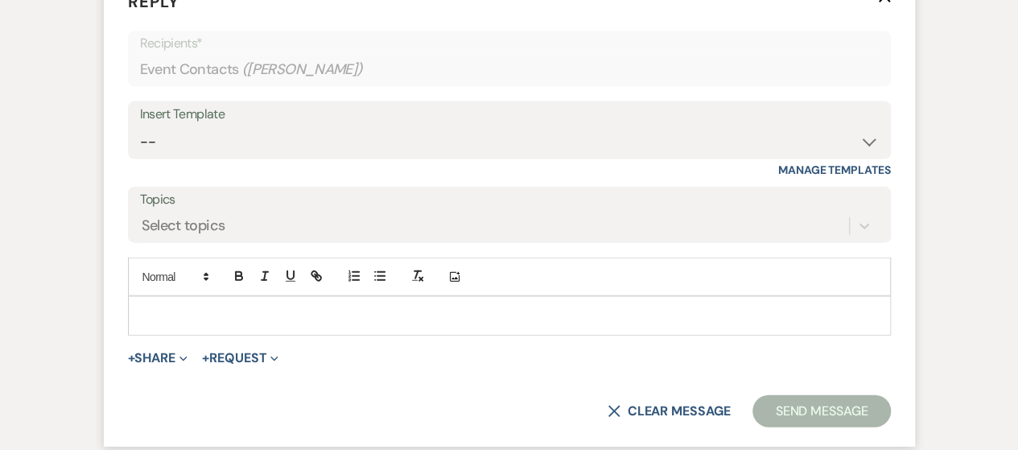
scroll to position [1736, 0]
click at [212, 323] on p at bounding box center [509, 314] width 737 height 18
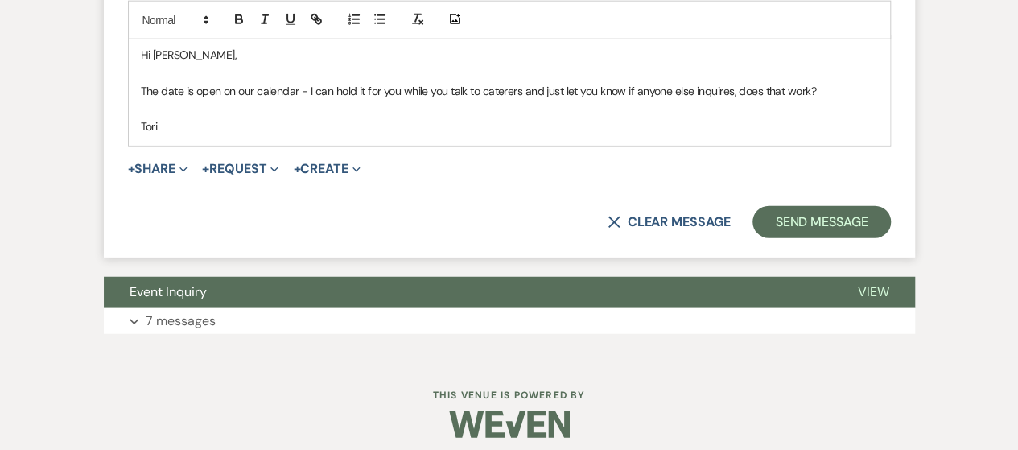
scroll to position [2025, 0]
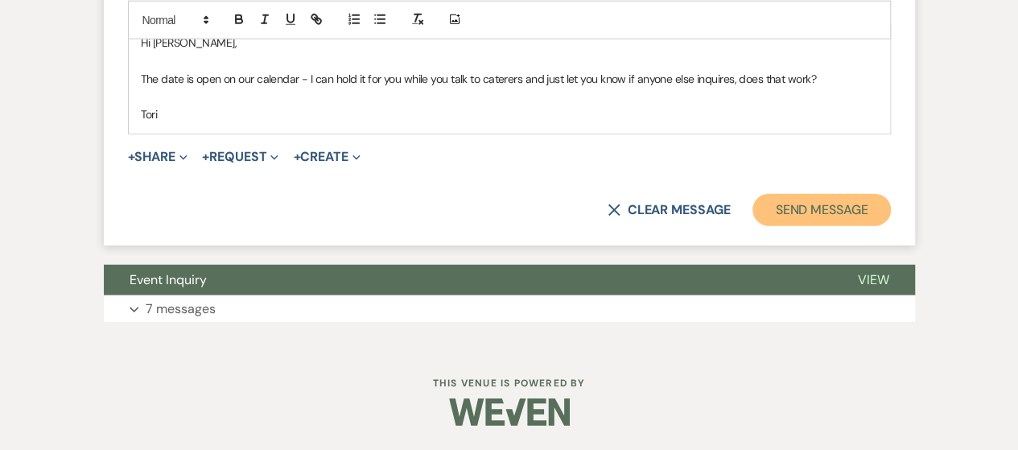
click at [842, 205] on button "Send Message" at bounding box center [821, 210] width 138 height 32
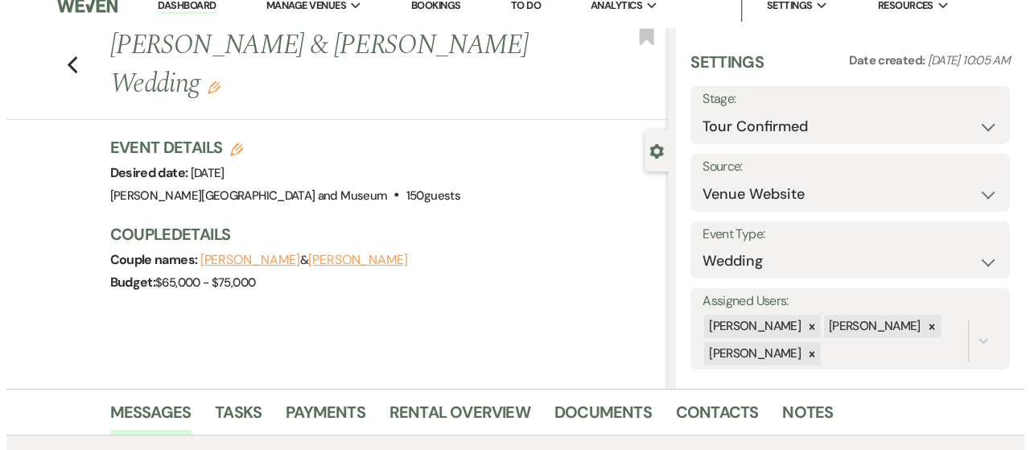
scroll to position [0, 0]
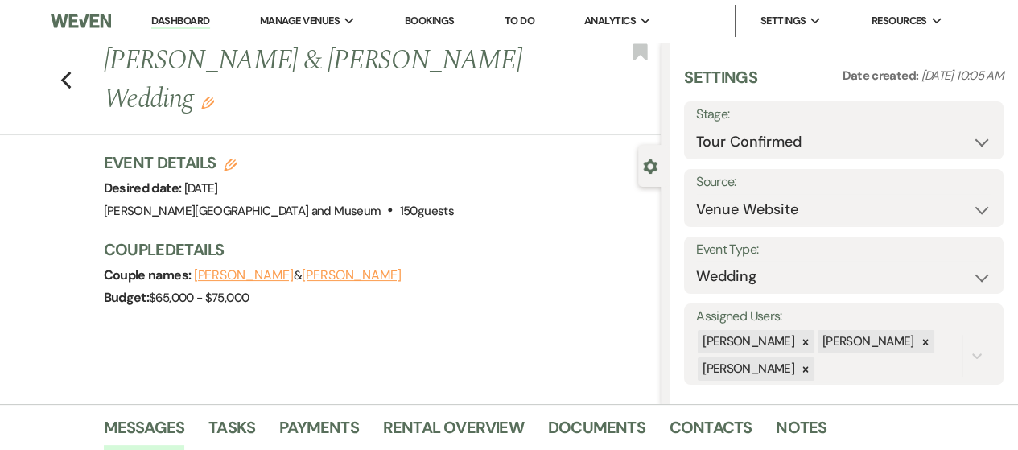
drag, startPoint x: 106, startPoint y: 59, endPoint x: 198, endPoint y: 96, distance: 98.9
click at [198, 96] on div "Previous [PERSON_NAME] & [PERSON_NAME] Wedding Edit" at bounding box center [379, 80] width 566 height 76
copy h1 "[PERSON_NAME] & [PERSON_NAME] Wedding"
click at [233, 168] on use "button" at bounding box center [230, 165] width 13 height 13
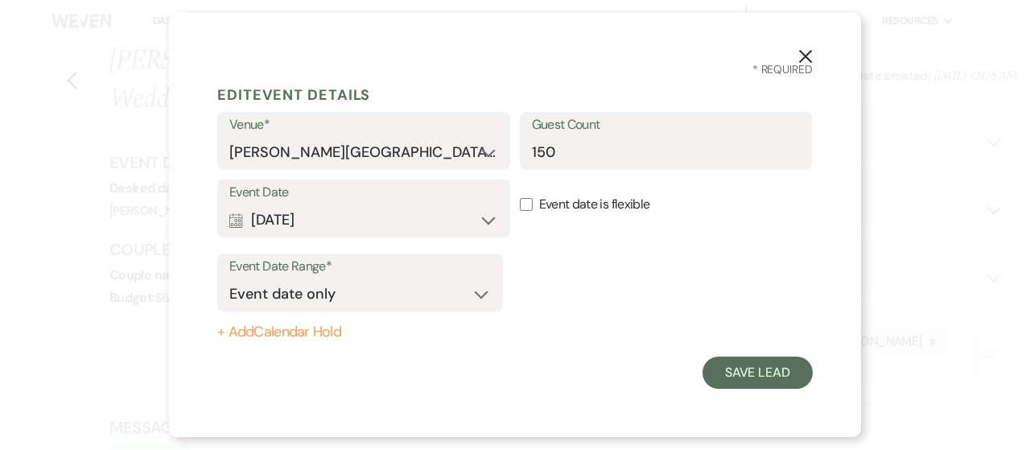
click at [272, 331] on button "+ Add Calendar Hold" at bounding box center [360, 332] width 286 height 16
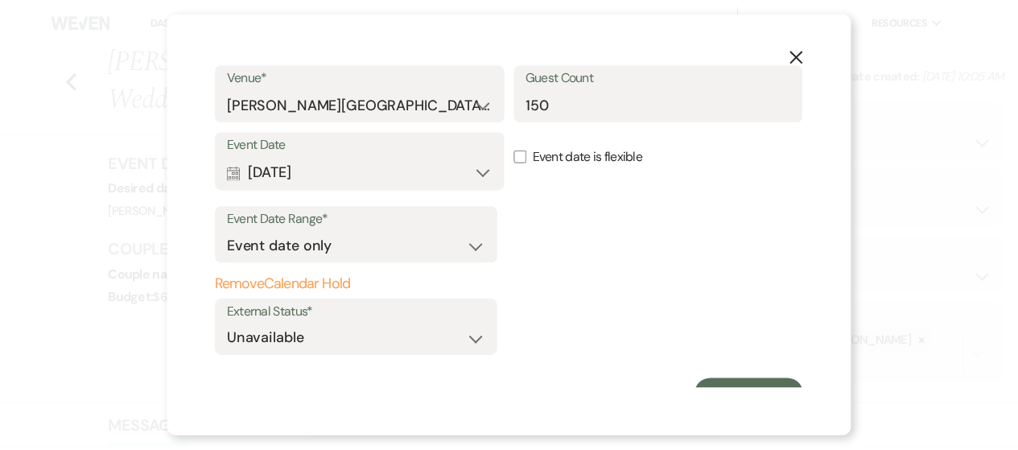
scroll to position [69, 0]
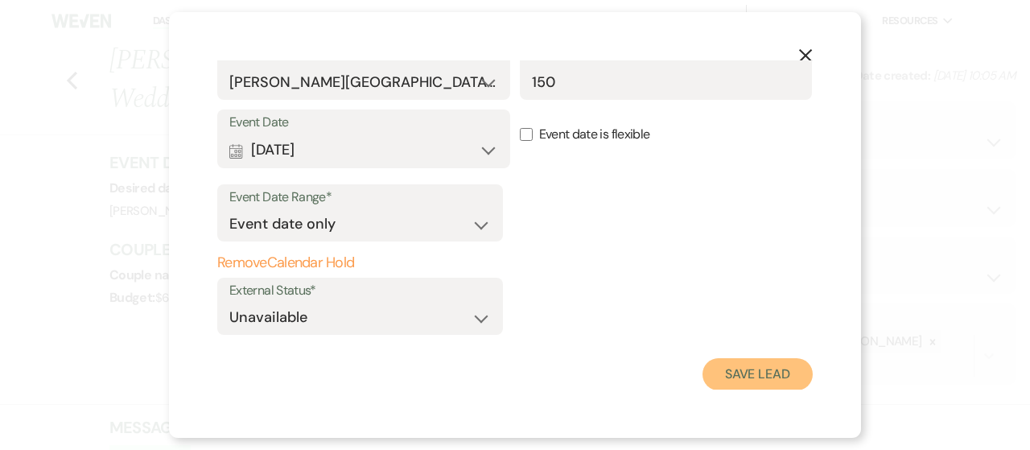
click at [731, 373] on button "Save Lead" at bounding box center [757, 374] width 110 height 32
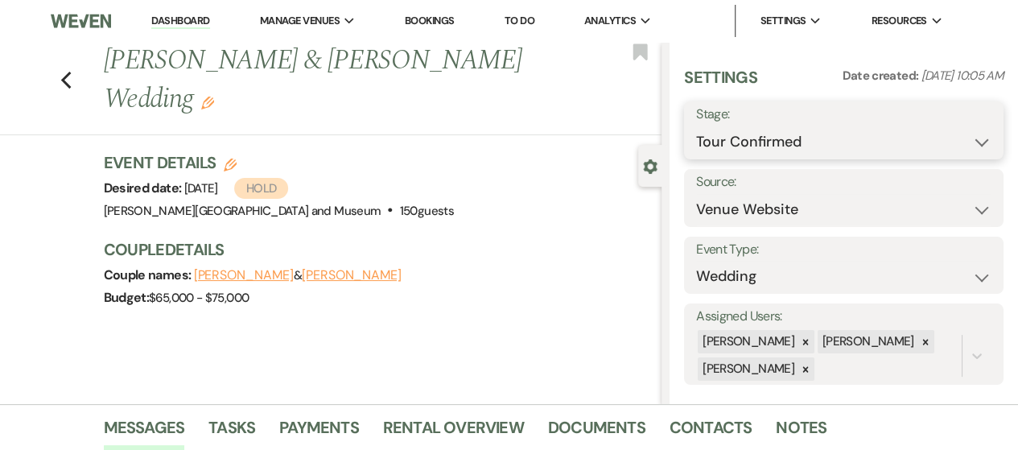
click at [716, 138] on select "Inquiry Follow Up Tour Requested Tour Confirmed Toured Proposal Sent Booked Lost" at bounding box center [843, 141] width 295 height 31
click at [696, 126] on select "Inquiry Follow Up Tour Requested Tour Confirmed Toured Proposal Sent Booked Lost" at bounding box center [843, 141] width 295 height 31
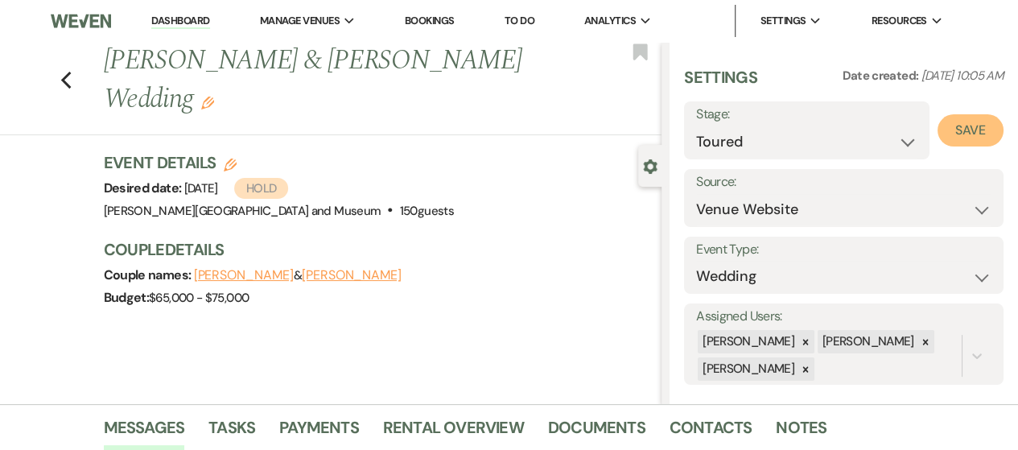
click at [958, 138] on button "Save" at bounding box center [970, 130] width 66 height 32
click at [182, 19] on link "Dashboard" at bounding box center [180, 21] width 58 height 15
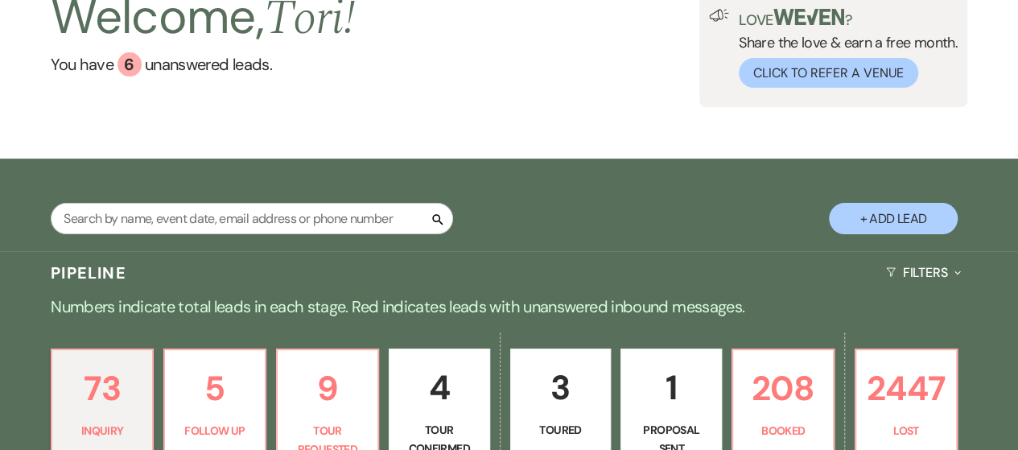
scroll to position [241, 0]
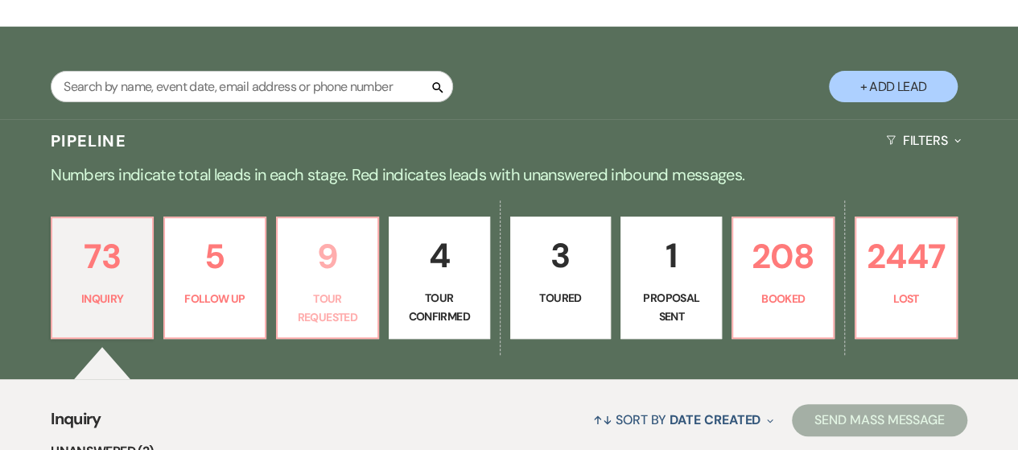
click at [336, 332] on link "9 Tour Requested" at bounding box center [327, 277] width 103 height 122
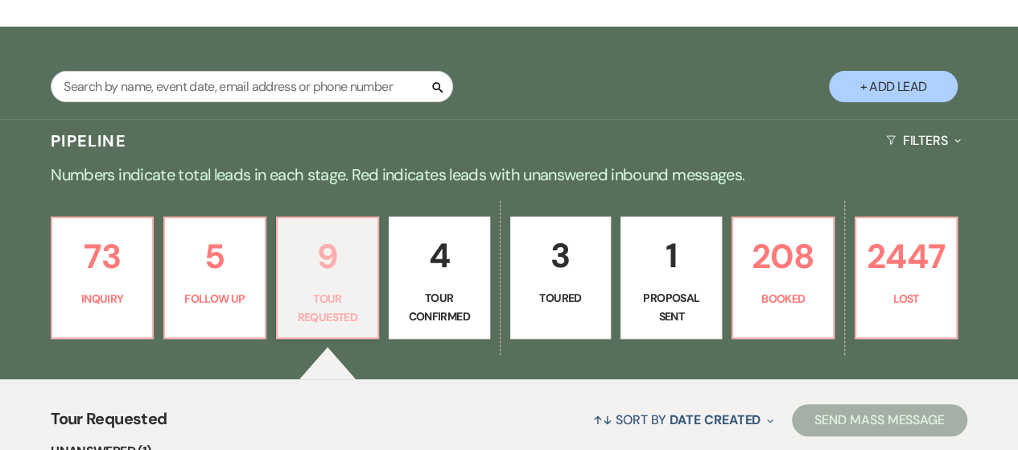
scroll to position [483, 0]
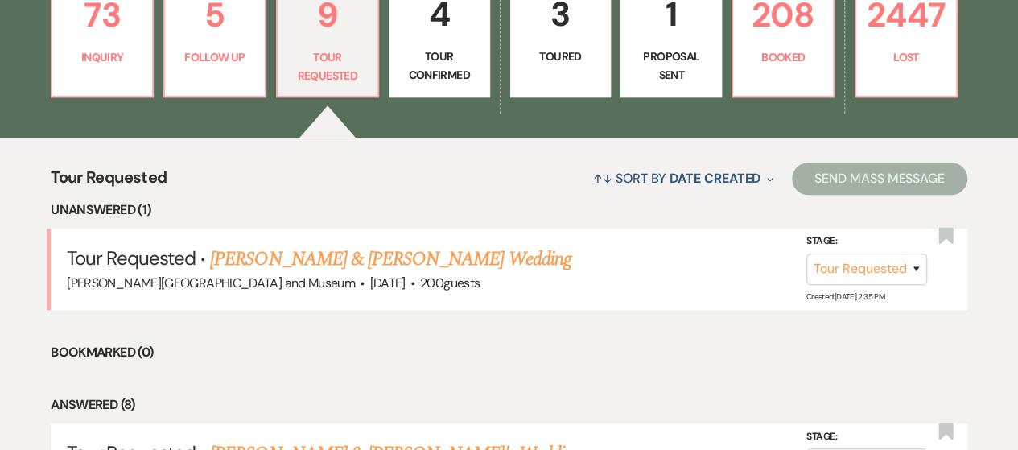
click at [318, 266] on link "[PERSON_NAME] & [PERSON_NAME] Wedding" at bounding box center [390, 259] width 360 height 29
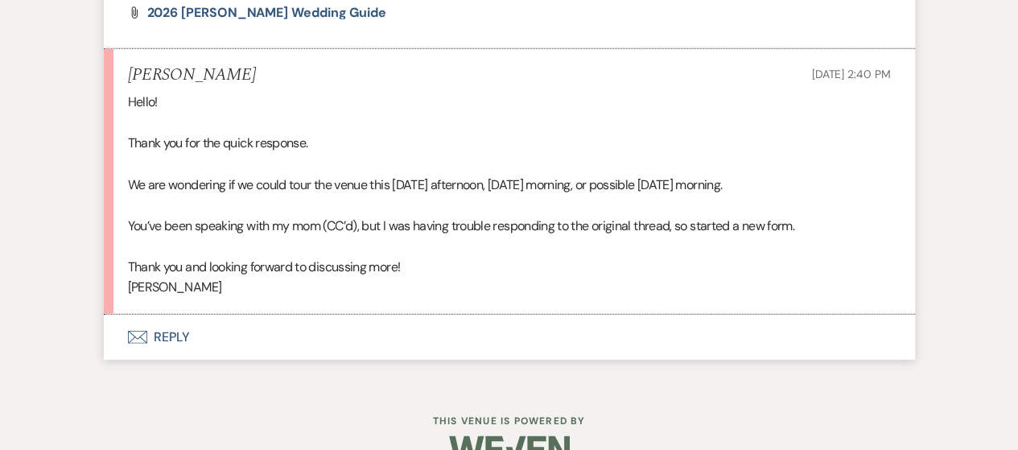
scroll to position [1931, 0]
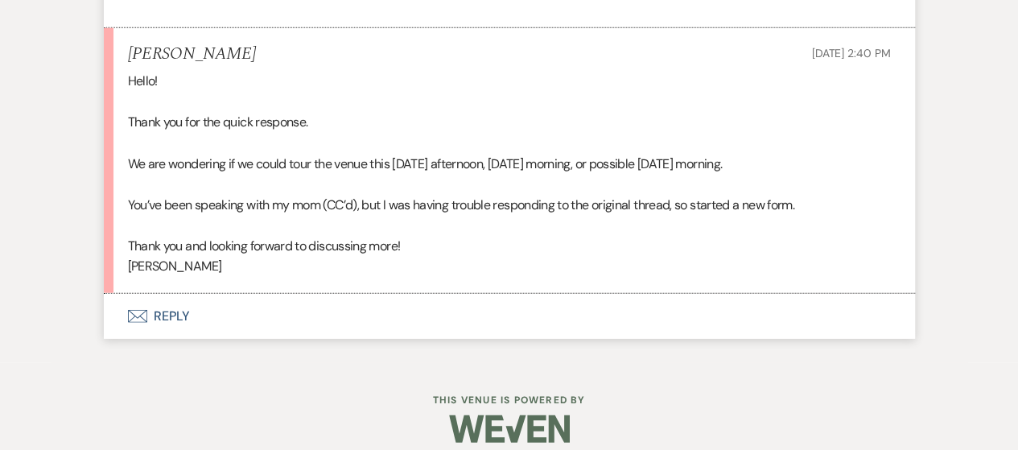
click at [153, 339] on button "Envelope Reply" at bounding box center [509, 316] width 811 height 45
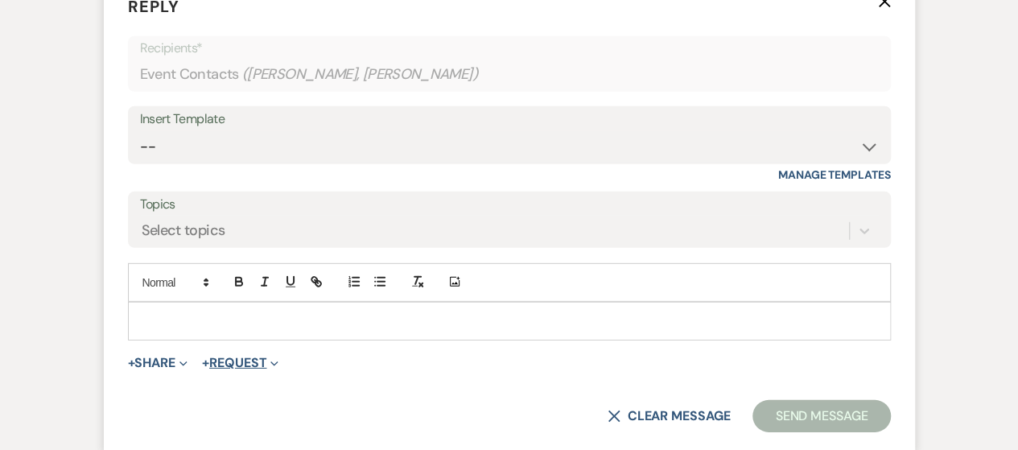
scroll to position [2257, 0]
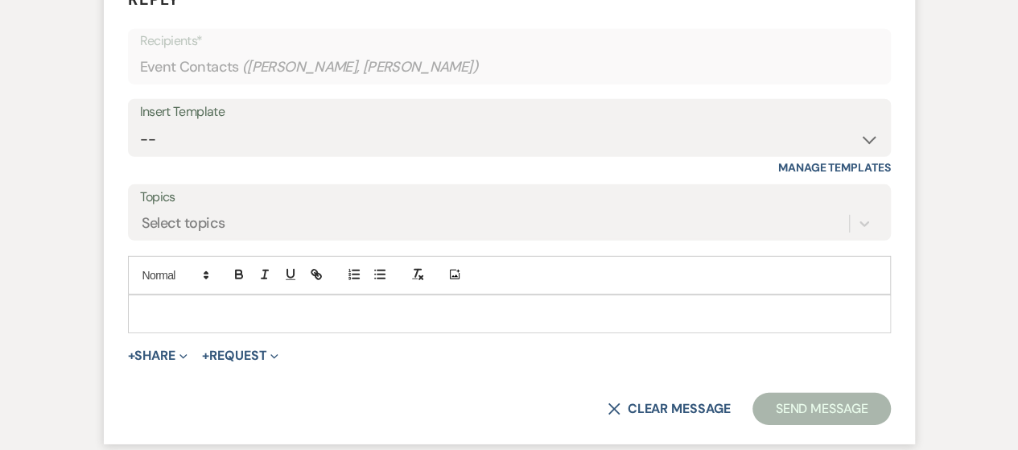
click at [255, 323] on p at bounding box center [509, 314] width 737 height 18
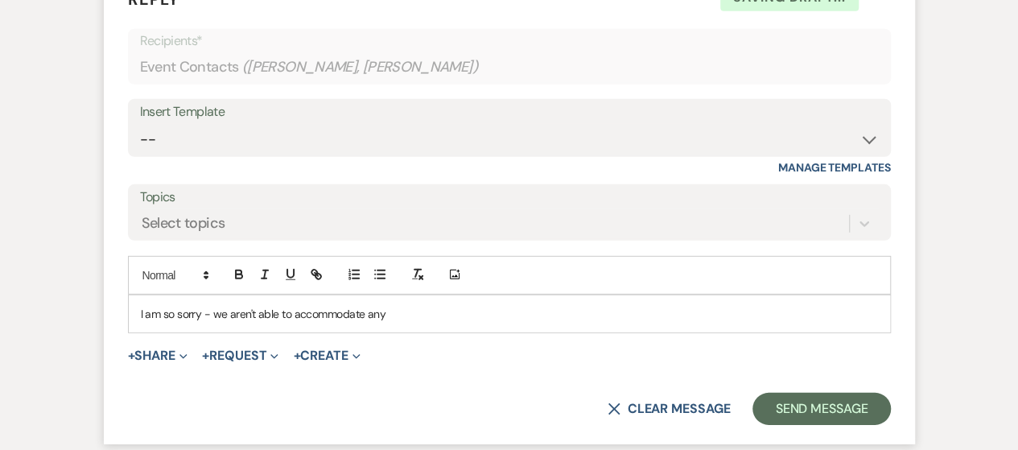
click at [430, 332] on div "I am so sorry - we aren't able to accommodate any" at bounding box center [509, 313] width 761 height 37
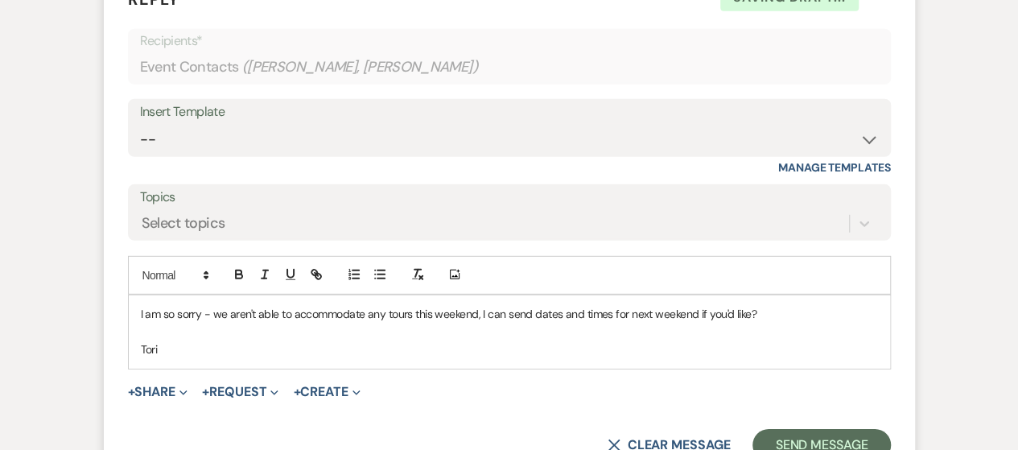
drag, startPoint x: 130, startPoint y: 329, endPoint x: 183, endPoint y: 374, distance: 69.6
click at [183, 369] on div "I am so sorry - we aren't able to accommodate any tours this weekend, I can sen…" at bounding box center [509, 331] width 761 height 73
copy div "I am so sorry - we aren't able to accommodate any tours this weekend, I can sen…"
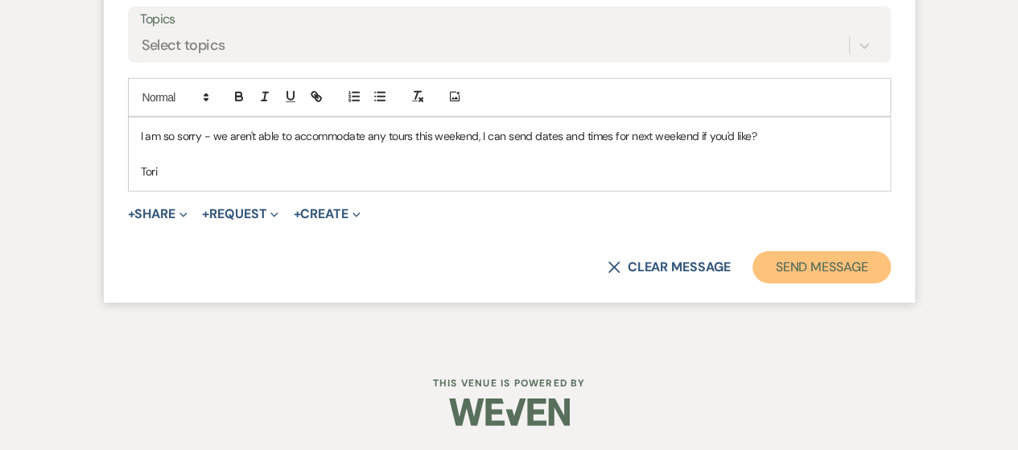
click at [827, 270] on button "Send Message" at bounding box center [821, 267] width 138 height 32
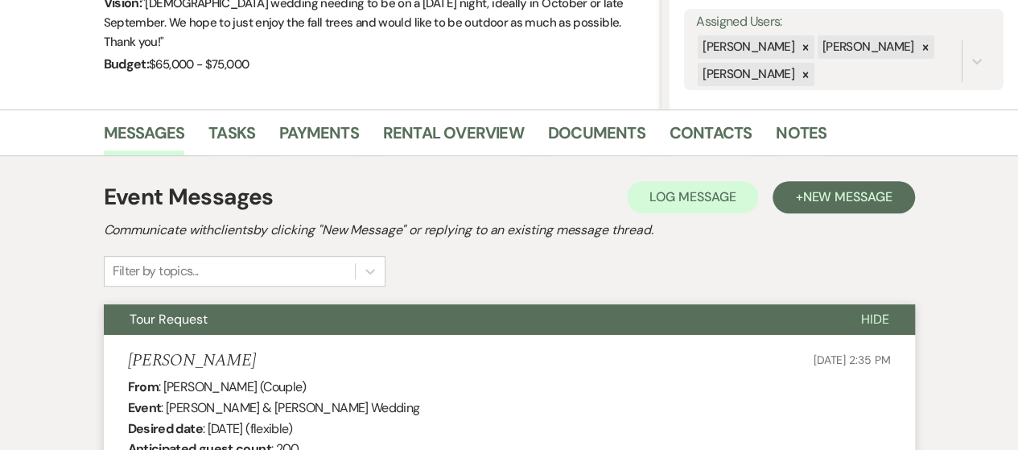
scroll to position [0, 0]
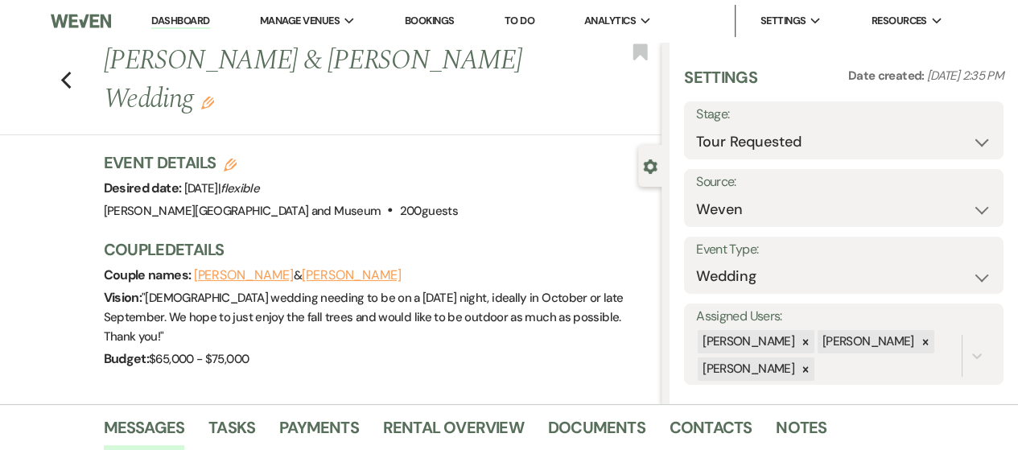
click at [166, 22] on link "Dashboard" at bounding box center [180, 21] width 58 height 15
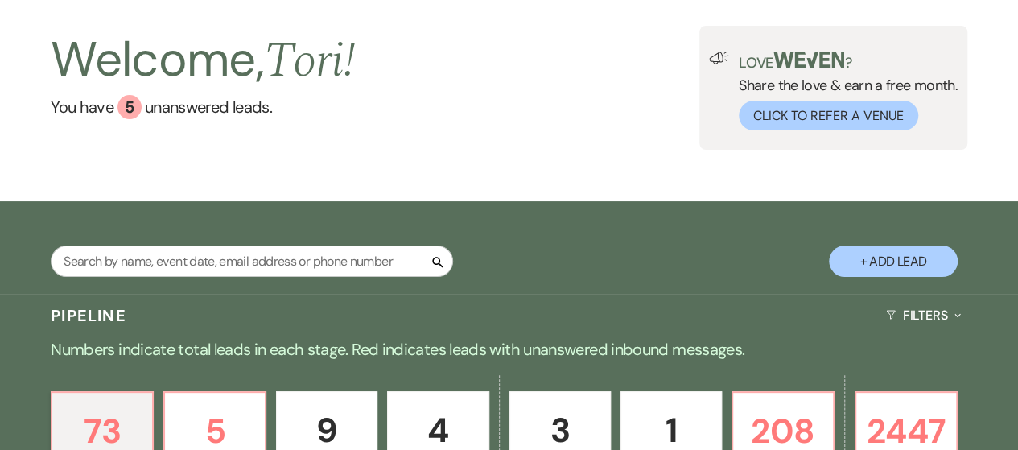
scroll to position [241, 0]
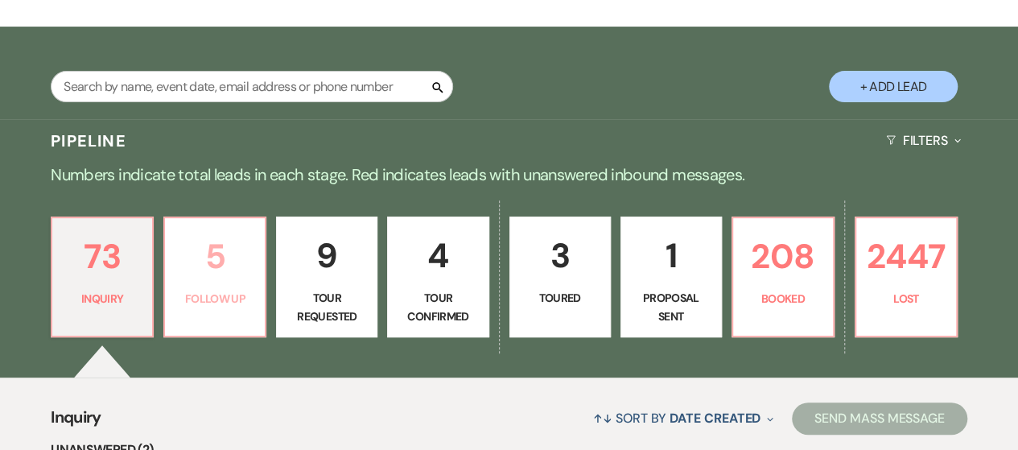
click at [253, 317] on link "5 Follow Up" at bounding box center [214, 276] width 103 height 121
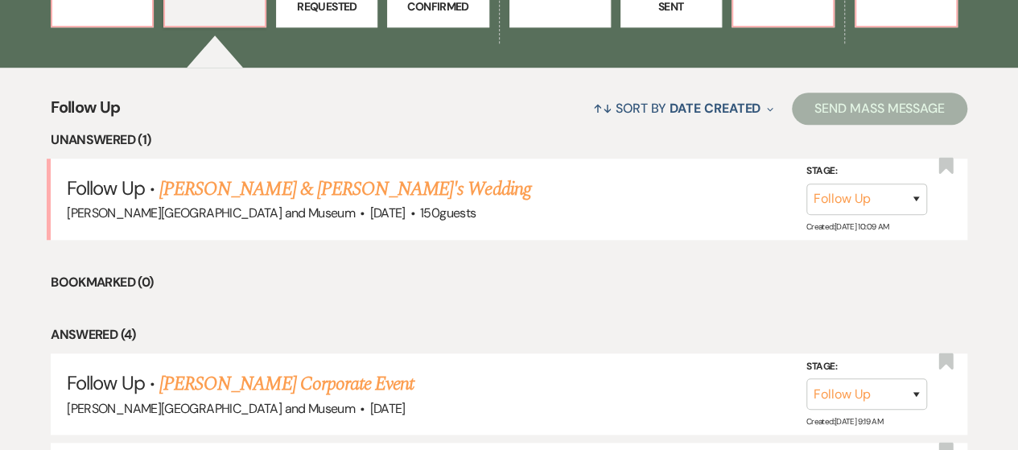
scroll to position [322, 0]
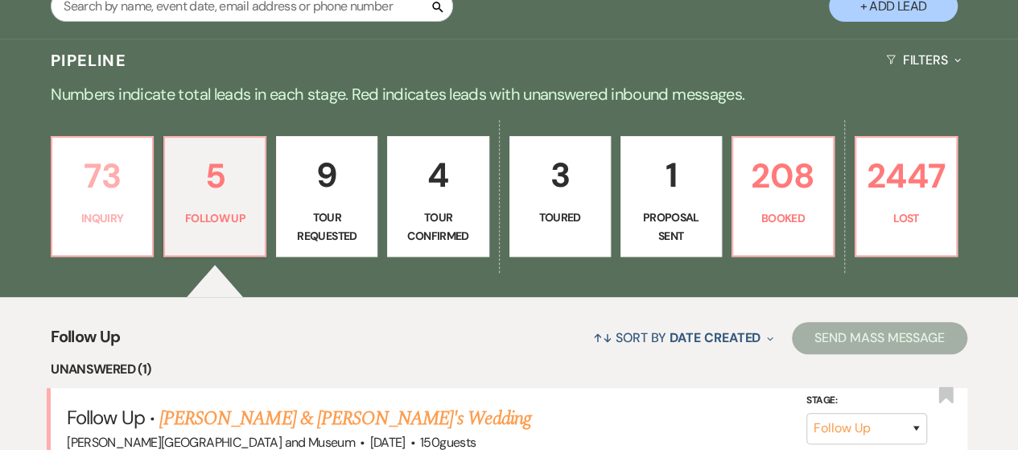
click at [101, 200] on p "73" at bounding box center [102, 176] width 80 height 54
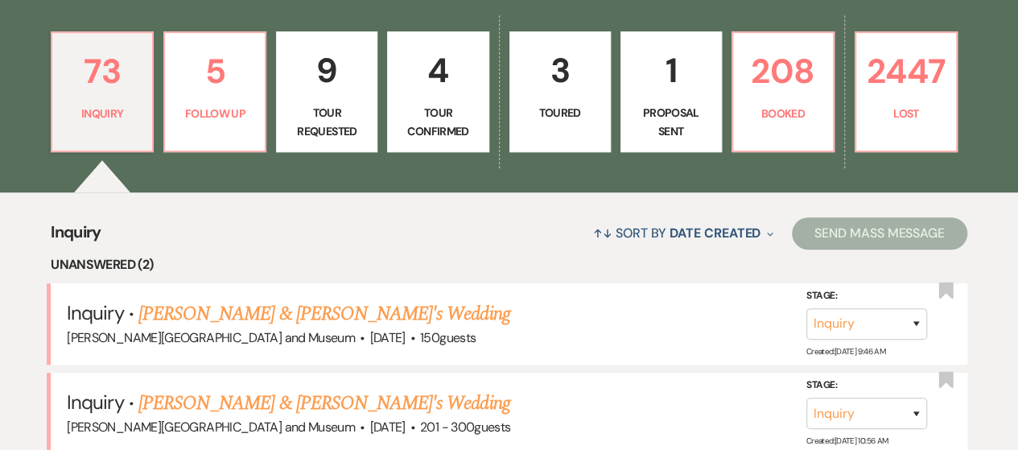
scroll to position [563, 0]
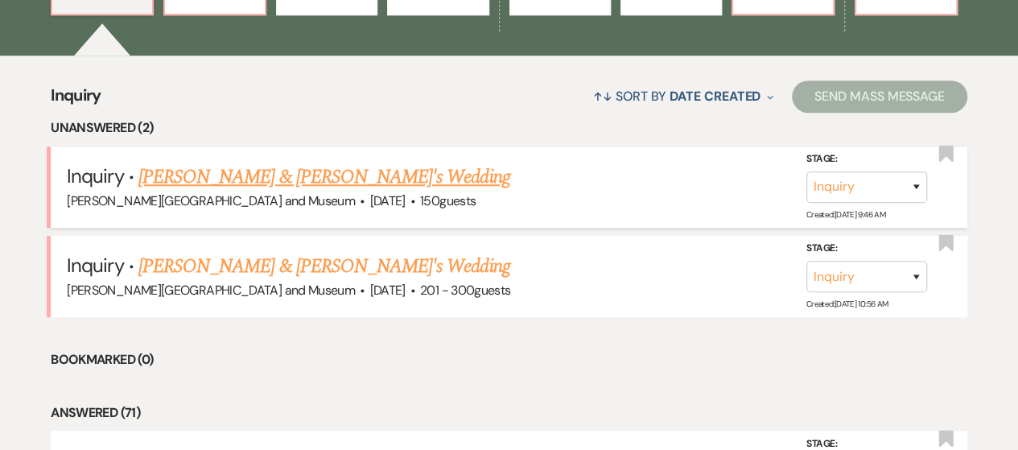
click at [236, 187] on link "[PERSON_NAME] & [PERSON_NAME]'s Wedding" at bounding box center [324, 177] width 372 height 29
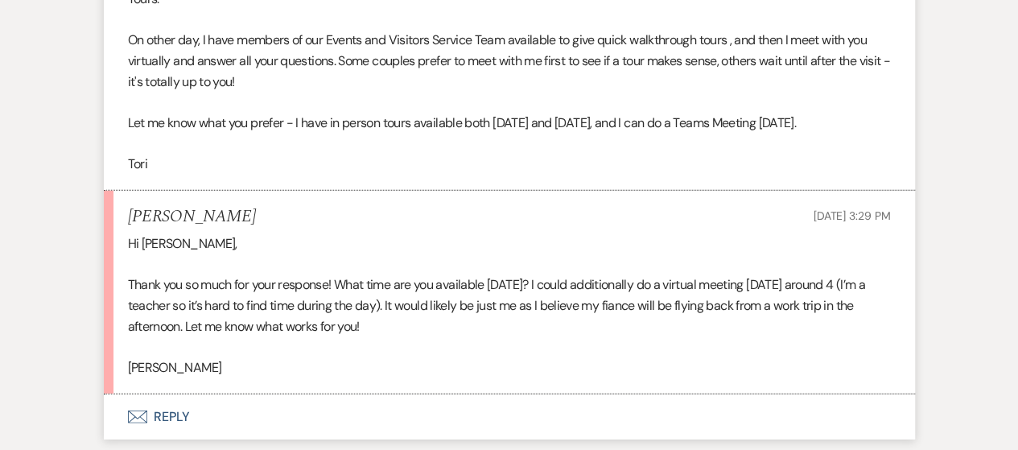
scroll to position [2189, 0]
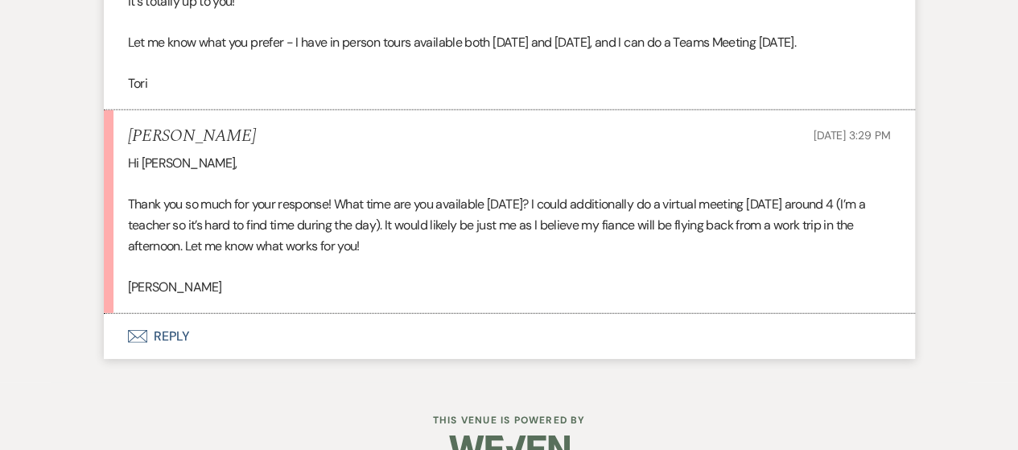
click at [171, 359] on button "Envelope Reply" at bounding box center [509, 336] width 811 height 45
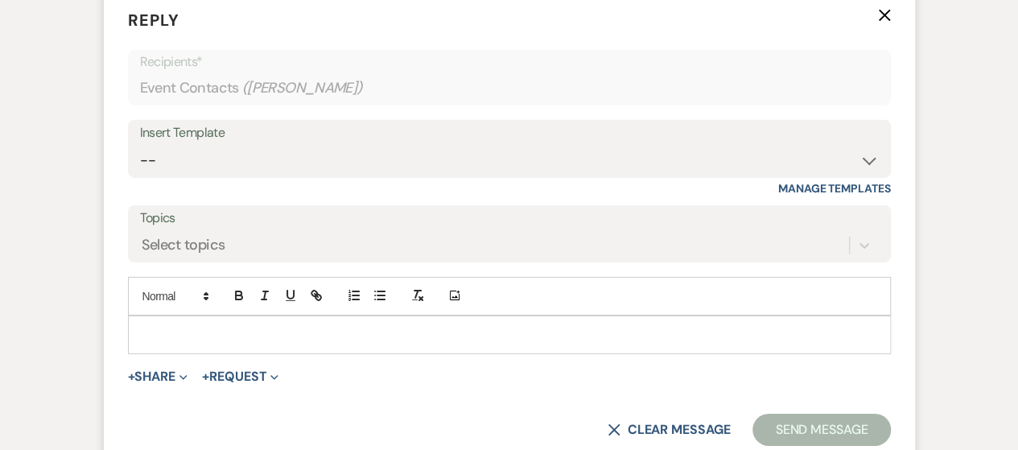
scroll to position [2535, 0]
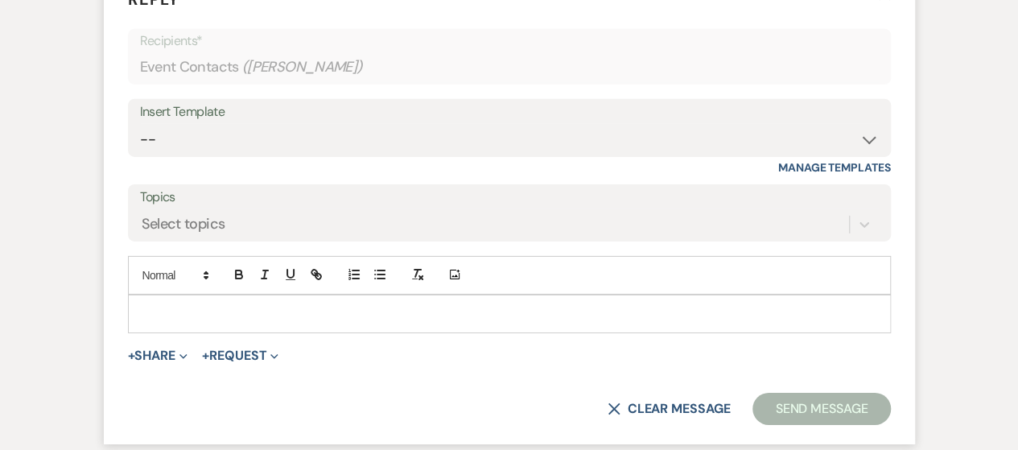
click at [178, 332] on div at bounding box center [509, 313] width 761 height 37
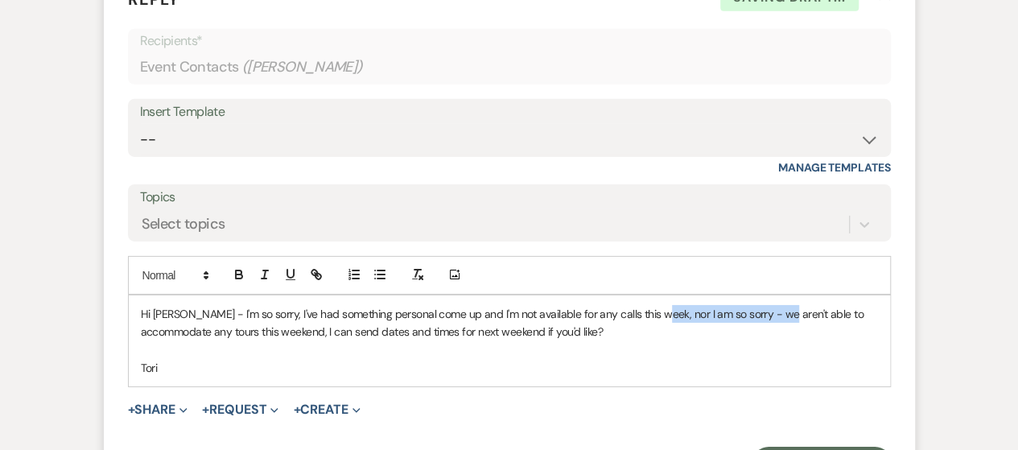
drag, startPoint x: 653, startPoint y: 336, endPoint x: 771, endPoint y: 328, distance: 118.5
click at [771, 328] on p "Hi [PERSON_NAME] - I'm so sorry, I've had something personal come up and I'm no…" at bounding box center [509, 323] width 737 height 36
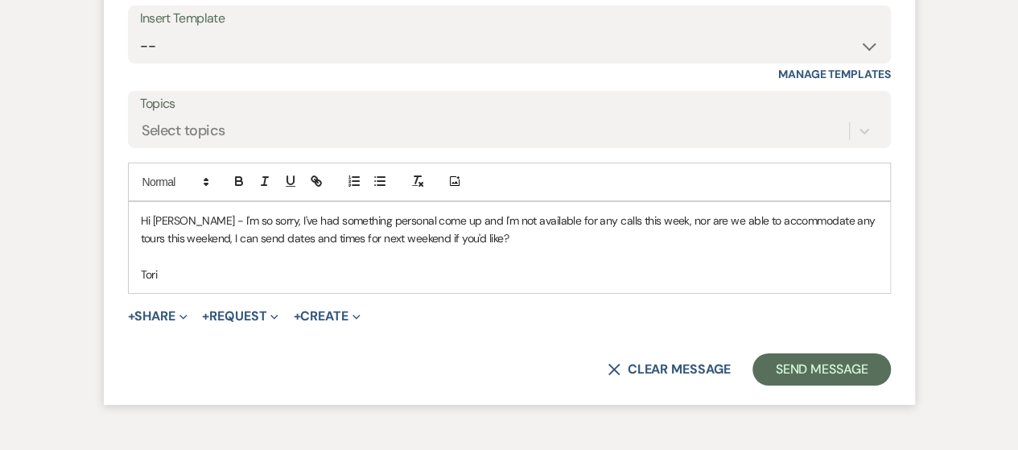
scroll to position [2695, 0]
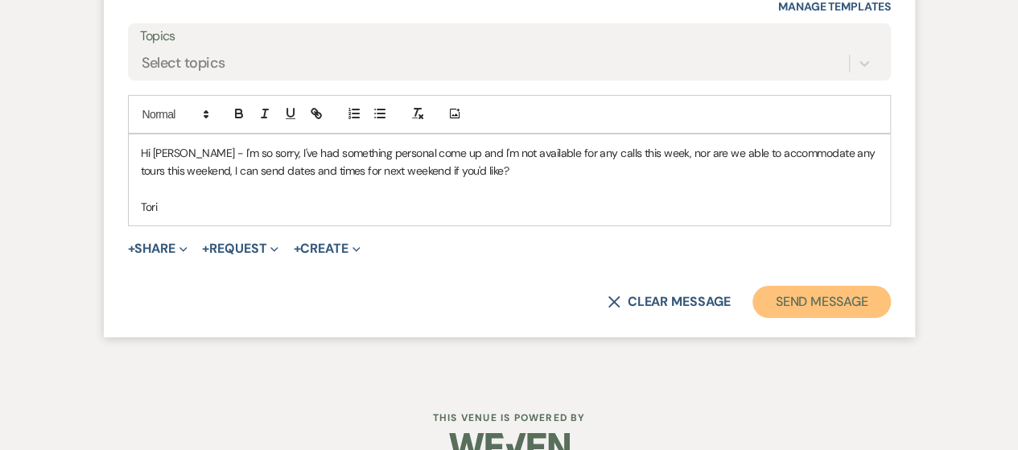
click at [838, 318] on button "Send Message" at bounding box center [821, 302] width 138 height 32
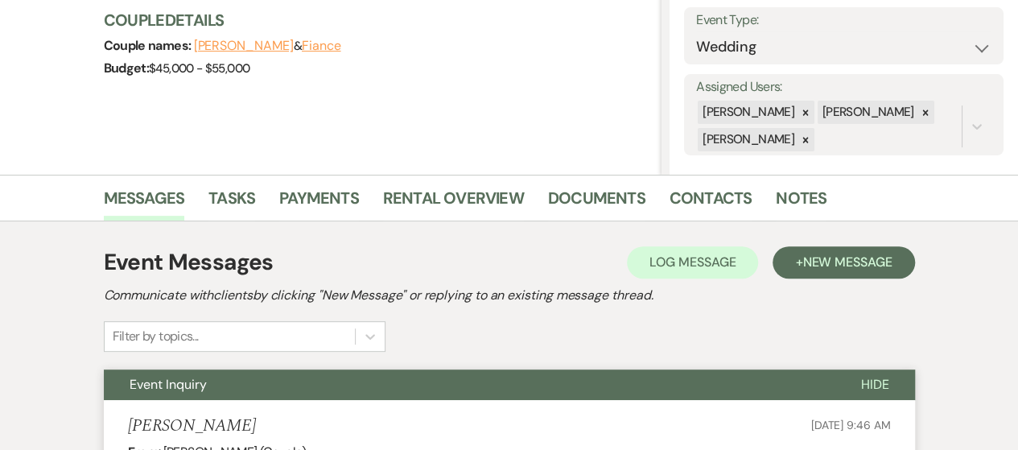
scroll to position [0, 0]
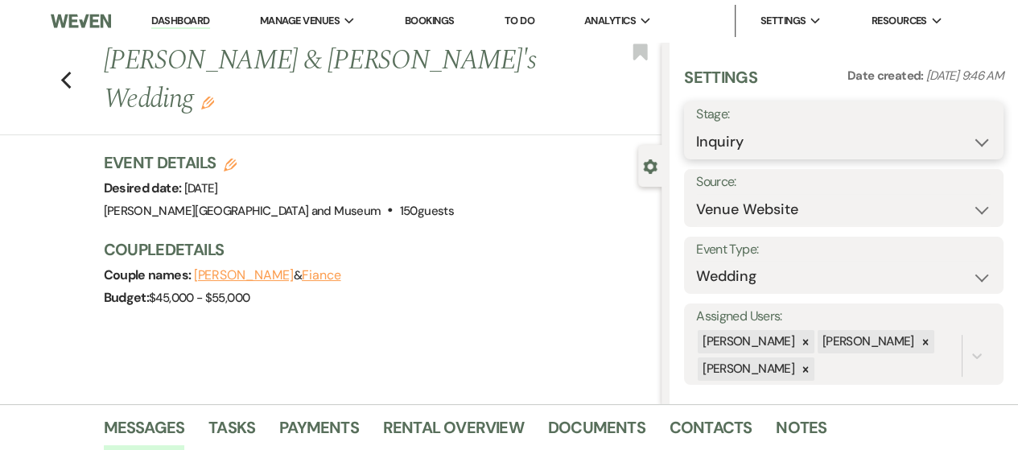
click at [805, 139] on select "Inquiry Follow Up Tour Requested Tour Confirmed Toured Proposal Sent Booked Lost" at bounding box center [843, 141] width 295 height 31
click at [696, 126] on select "Inquiry Follow Up Tour Requested Tour Confirmed Toured Proposal Sent Booked Lost" at bounding box center [843, 141] width 295 height 31
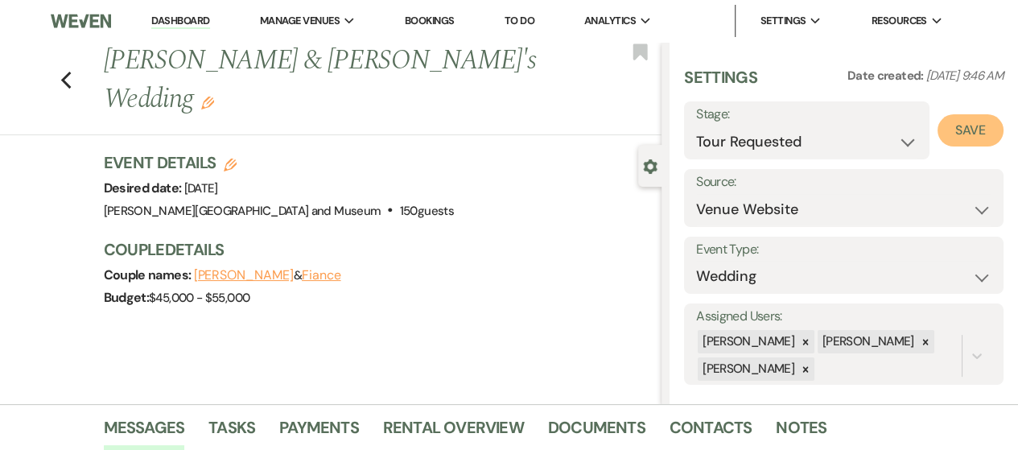
click at [957, 141] on button "Save" at bounding box center [970, 130] width 66 height 32
click at [188, 16] on link "Dashboard" at bounding box center [180, 21] width 58 height 15
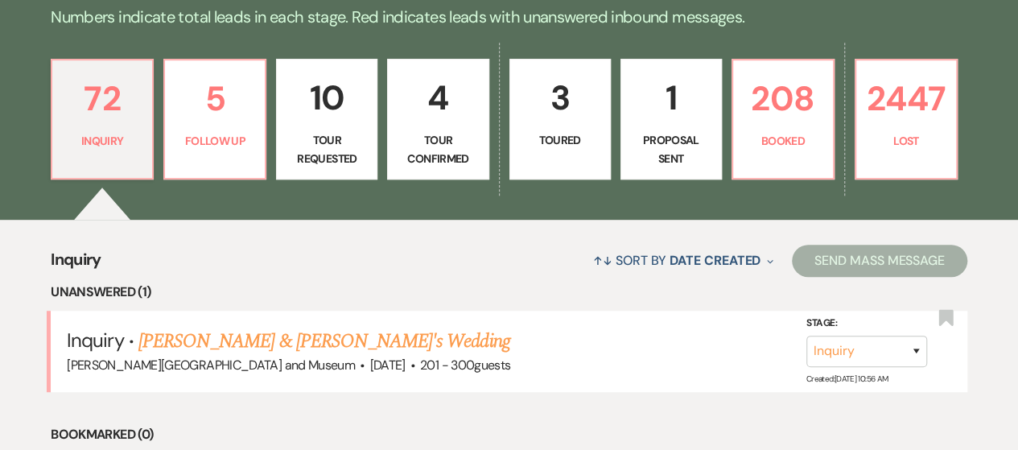
scroll to position [402, 0]
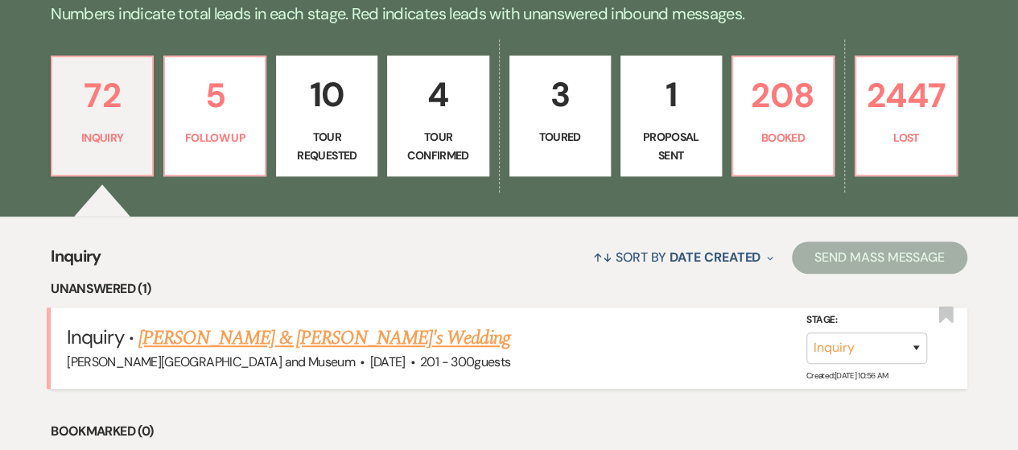
click at [293, 341] on link "[PERSON_NAME] & [PERSON_NAME]'s Wedding" at bounding box center [324, 337] width 372 height 29
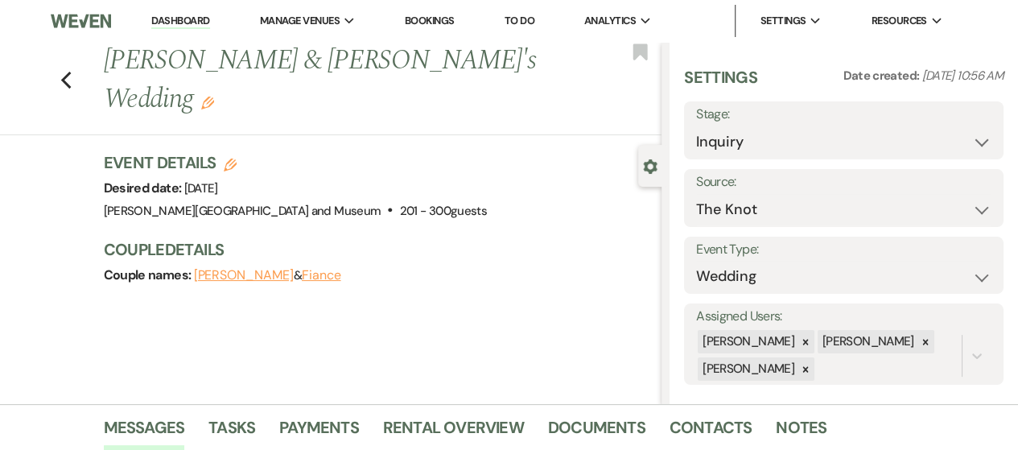
click at [186, 19] on link "Dashboard" at bounding box center [180, 21] width 58 height 15
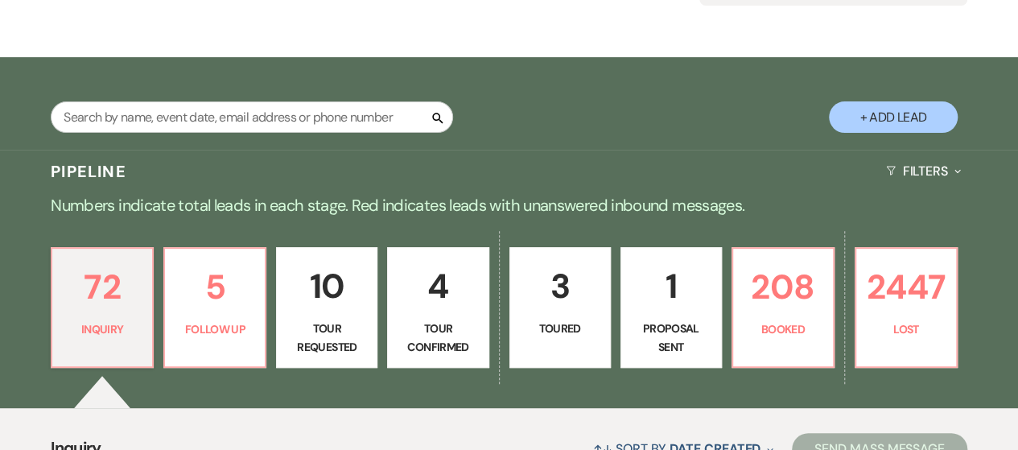
scroll to position [322, 0]
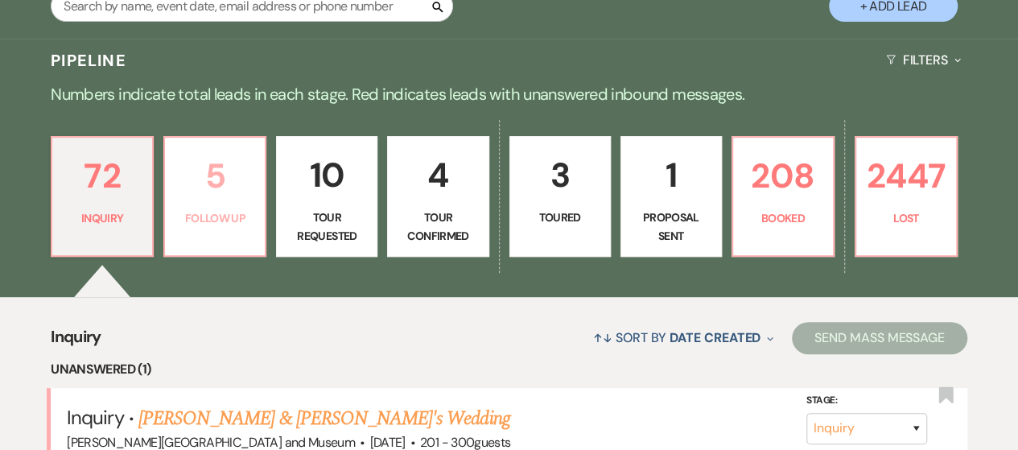
click at [257, 218] on link "5 Follow Up" at bounding box center [214, 196] width 103 height 121
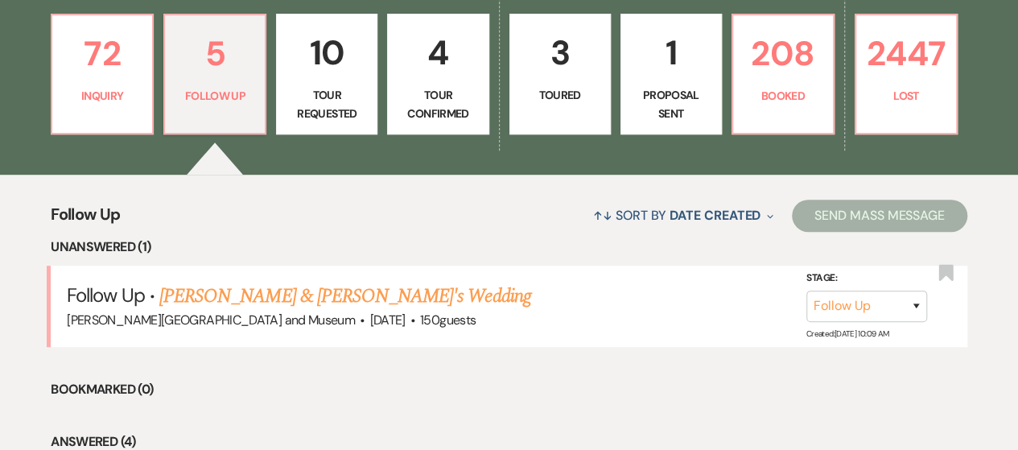
scroll to position [322, 0]
